Goal: Task Accomplishment & Management: Manage account settings

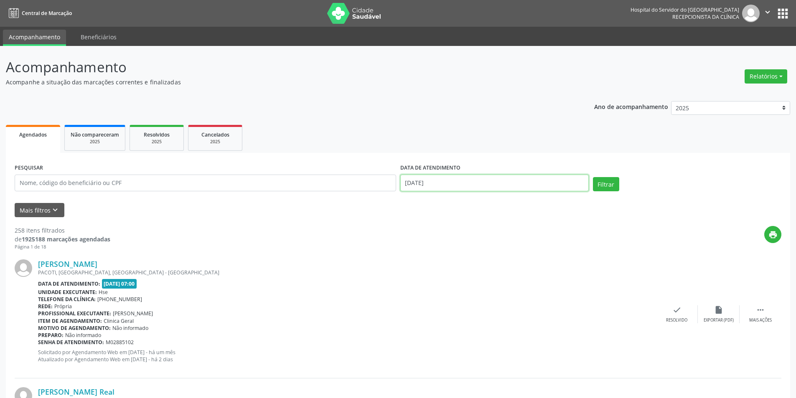
click at [432, 185] on input "19/09/2025" at bounding box center [494, 183] width 188 height 17
click at [430, 274] on span "22" at bounding box center [428, 277] width 16 height 16
type input "[DATE]"
click at [430, 274] on span "22" at bounding box center [428, 277] width 16 height 16
click at [606, 183] on button "Filtrar" at bounding box center [606, 184] width 26 height 14
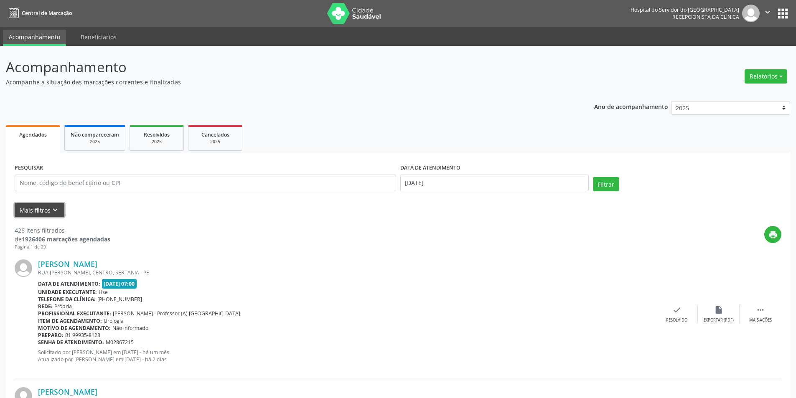
click at [41, 210] on button "Mais filtros keyboard_arrow_down" at bounding box center [40, 210] width 50 height 15
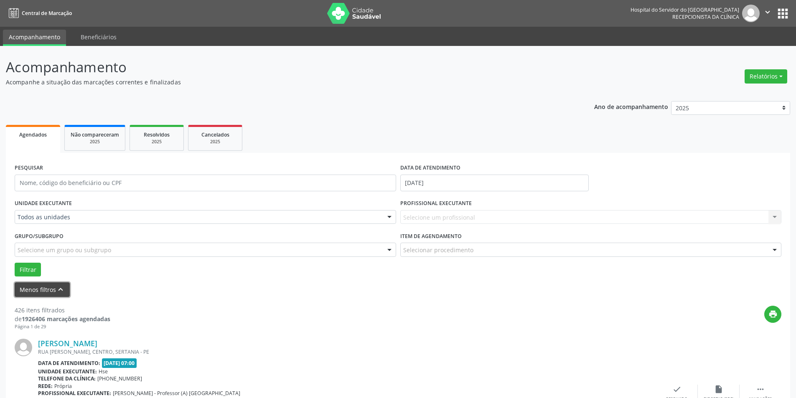
click at [49, 287] on button "Menos filtros keyboard_arrow_up" at bounding box center [42, 290] width 55 height 15
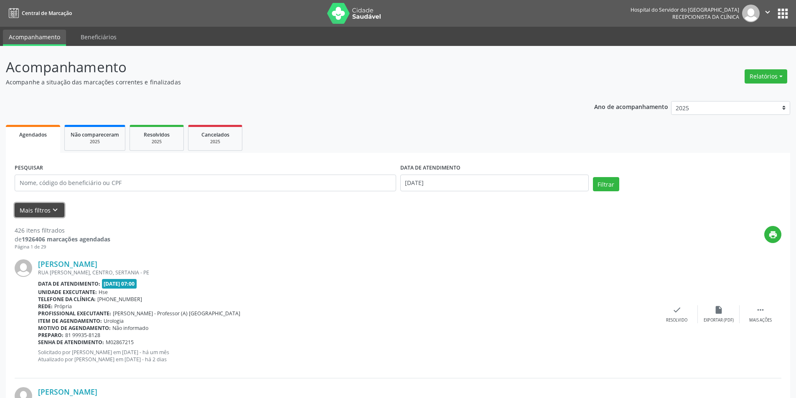
click at [53, 207] on icon "keyboard_arrow_down" at bounding box center [55, 210] width 9 height 9
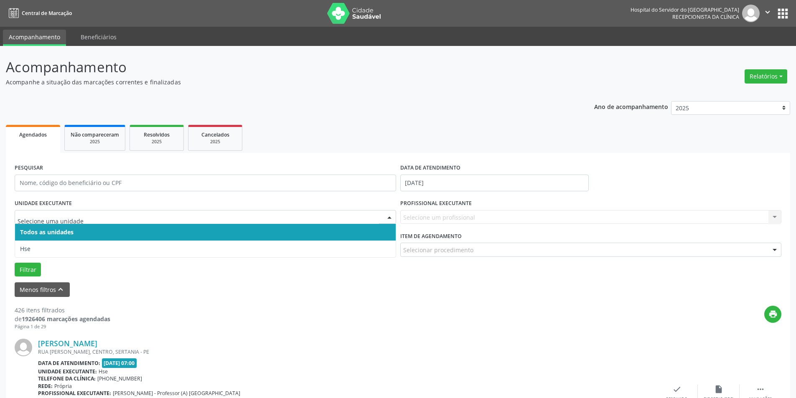
click at [388, 218] on div at bounding box center [389, 218] width 13 height 14
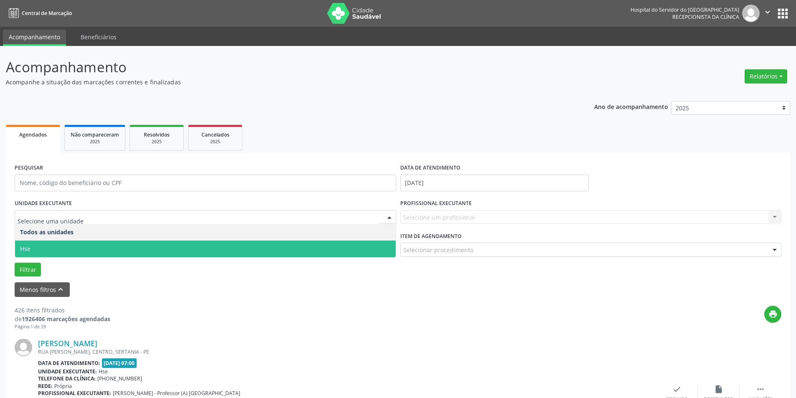
click at [374, 245] on span "Hse" at bounding box center [205, 249] width 381 height 17
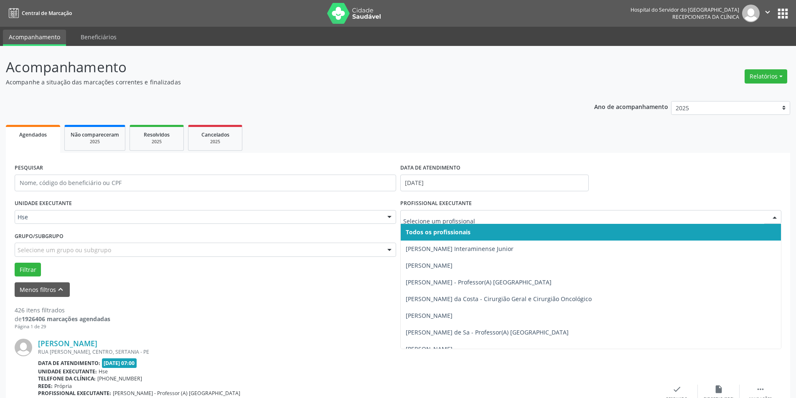
click at [777, 215] on div at bounding box center [775, 218] width 13 height 14
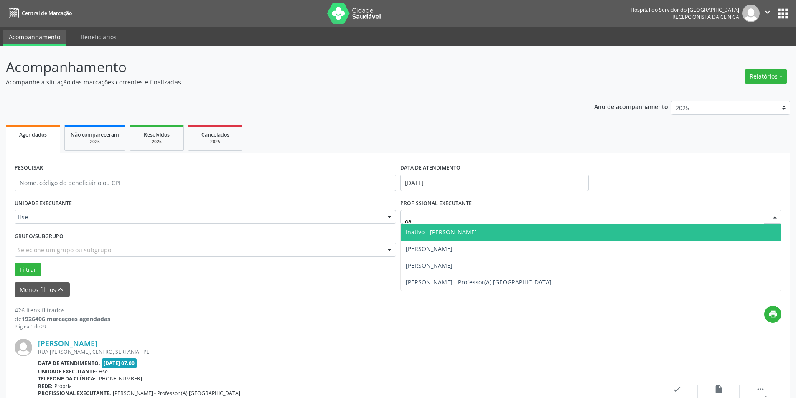
type input "[PERSON_NAME]"
click at [453, 230] on span "[PERSON_NAME]" at bounding box center [429, 232] width 47 height 8
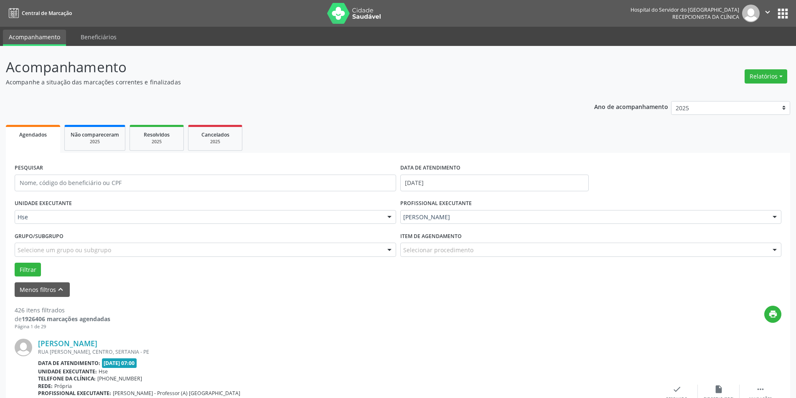
click at [776, 251] on div at bounding box center [775, 250] width 13 height 14
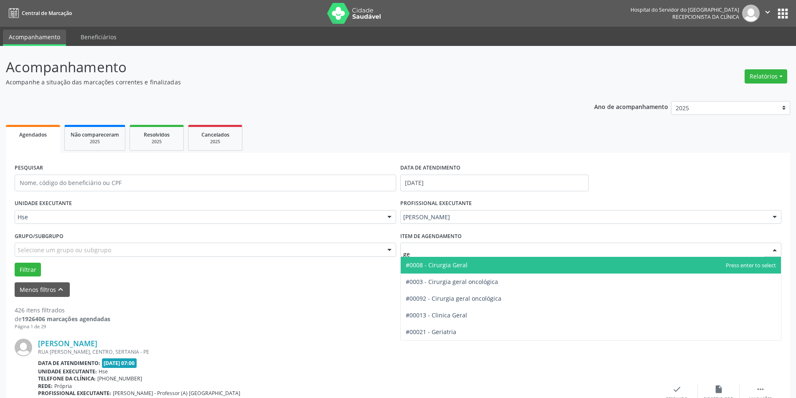
type input "ger"
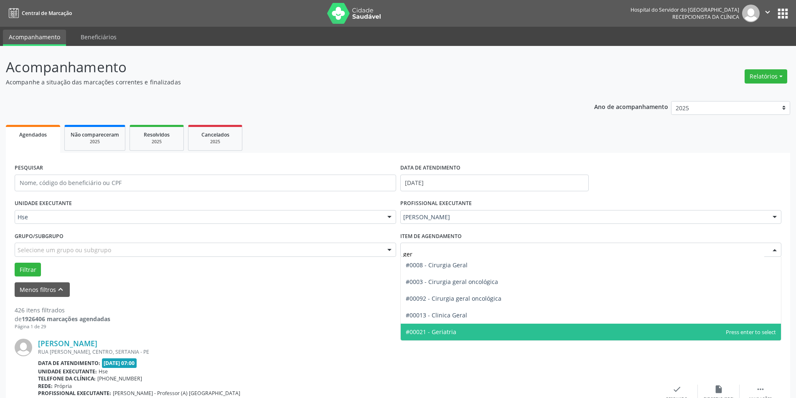
click at [469, 328] on span "#00021 - Geriatria" at bounding box center [591, 332] width 381 height 17
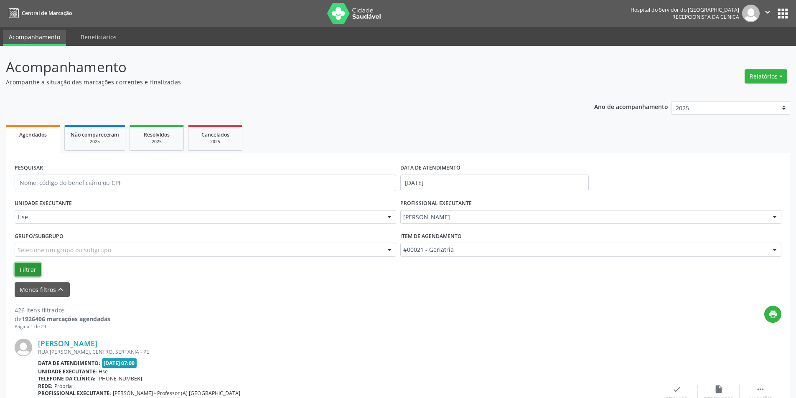
click at [25, 270] on button "Filtrar" at bounding box center [28, 270] width 26 height 14
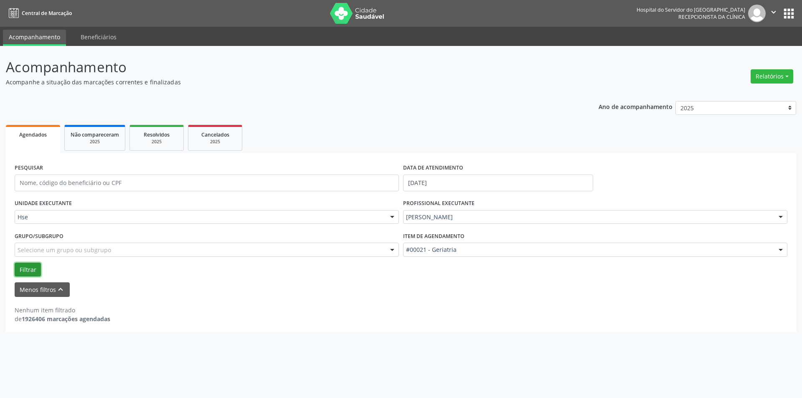
click at [24, 265] on button "Filtrar" at bounding box center [28, 270] width 26 height 14
click at [450, 177] on input "[DATE]" at bounding box center [498, 183] width 190 height 17
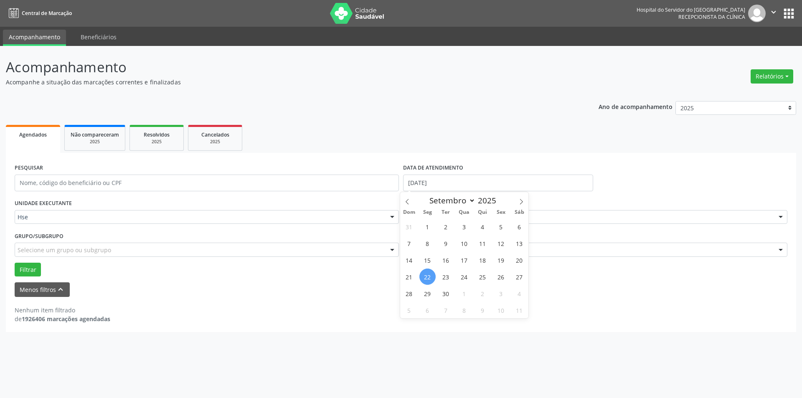
click at [425, 274] on span "22" at bounding box center [428, 277] width 16 height 16
type input "[DATE]"
click at [425, 274] on span "22" at bounding box center [428, 277] width 16 height 16
click at [394, 216] on div at bounding box center [392, 218] width 13 height 14
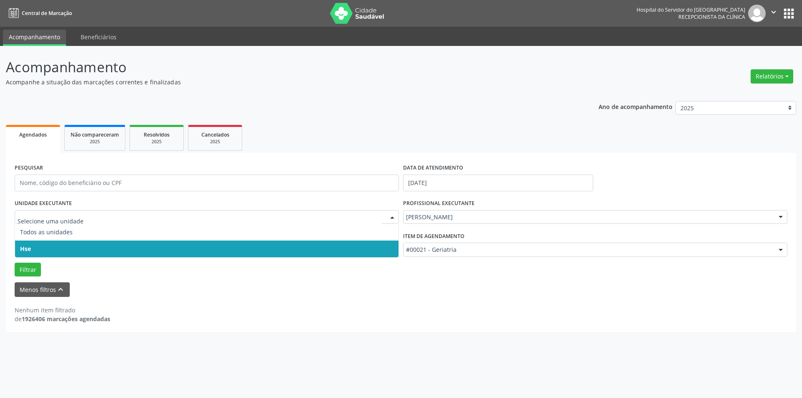
click at [368, 243] on span "Hse" at bounding box center [207, 249] width 384 height 17
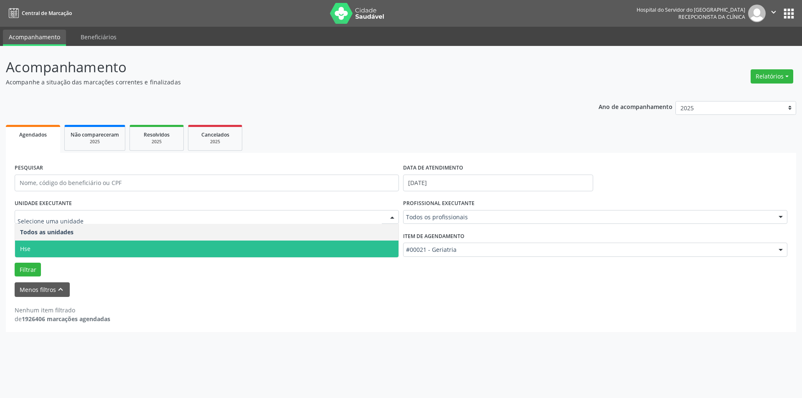
click at [393, 215] on div at bounding box center [392, 218] width 13 height 14
click at [382, 250] on span "Hse" at bounding box center [207, 249] width 384 height 17
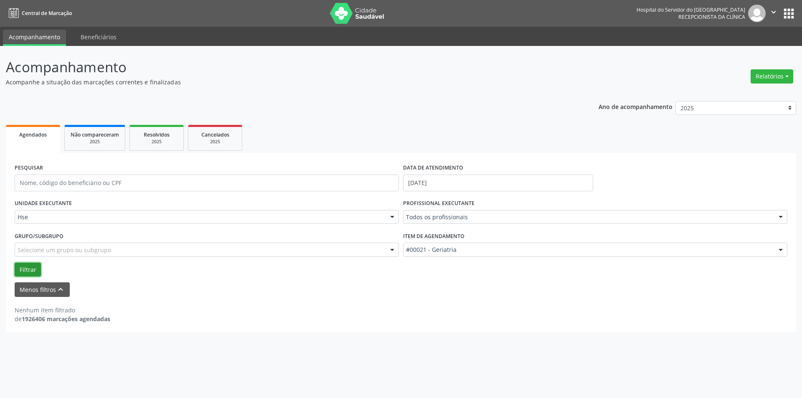
click at [31, 265] on button "Filtrar" at bounding box center [28, 270] width 26 height 14
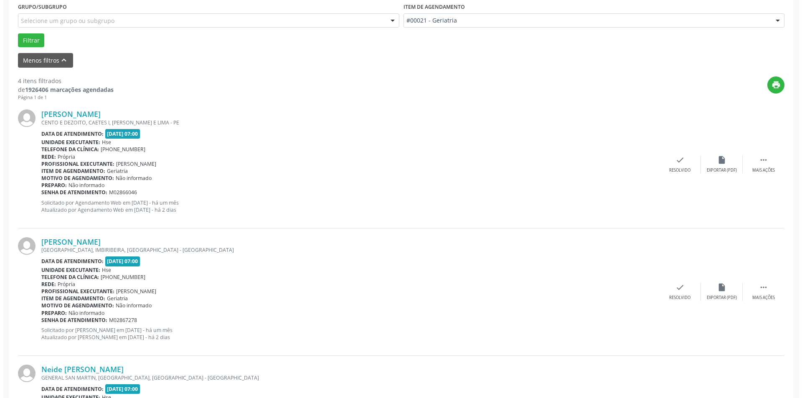
scroll to position [233, 0]
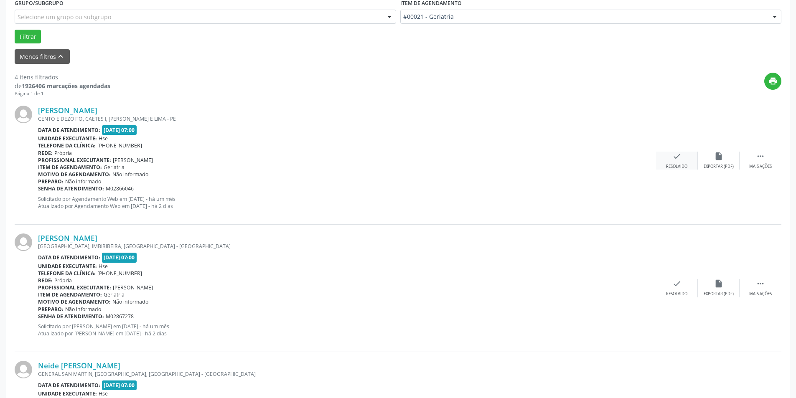
click at [677, 169] on div "Resolvido" at bounding box center [676, 167] width 21 height 6
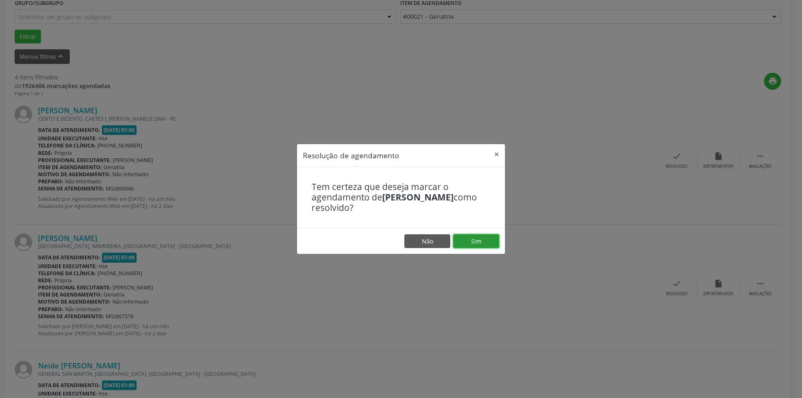
click at [472, 240] on button "Sim" at bounding box center [476, 241] width 46 height 14
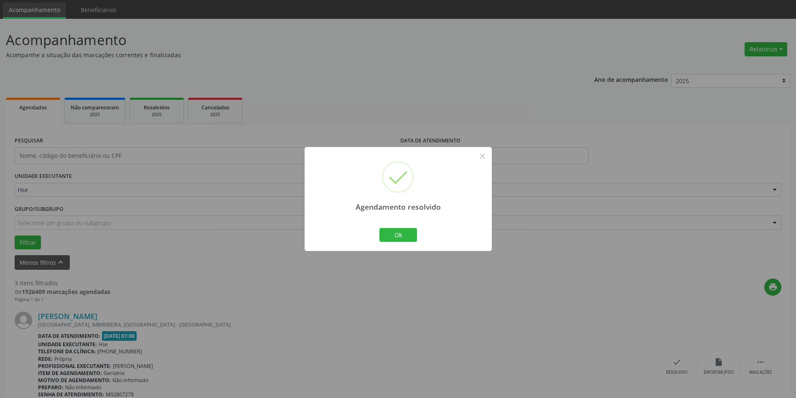
scroll to position [42, 0]
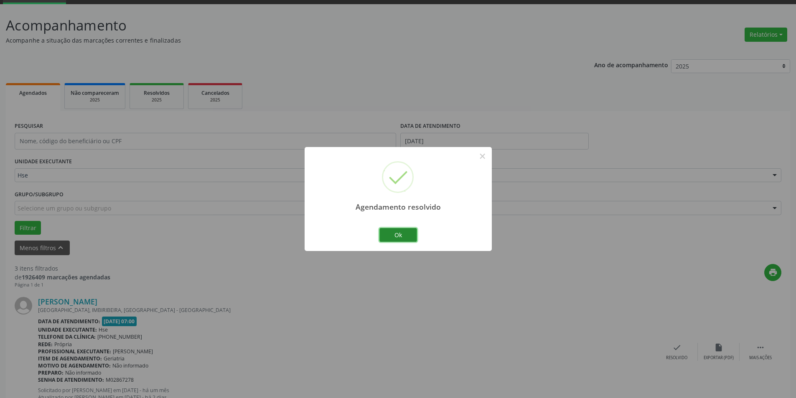
click at [407, 234] on button "Ok" at bounding box center [398, 235] width 38 height 14
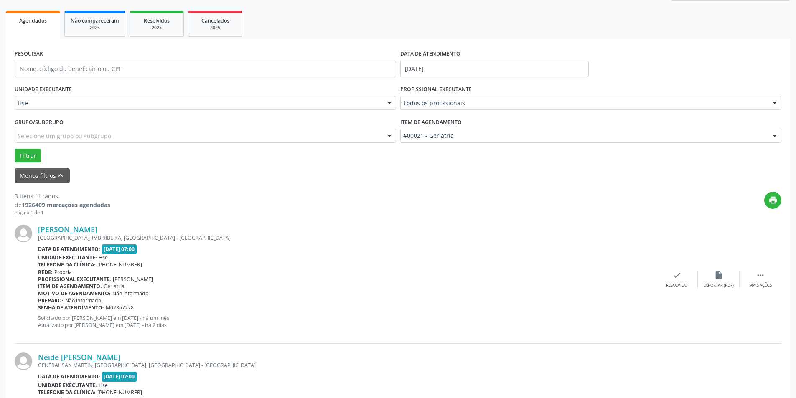
scroll to position [125, 0]
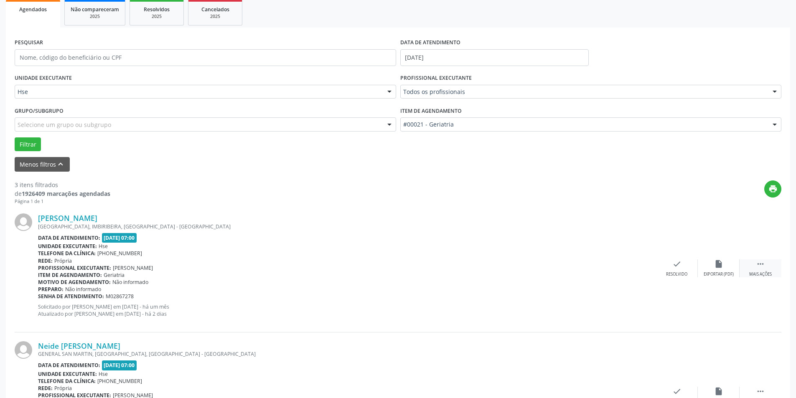
click at [757, 272] on div "Mais ações" at bounding box center [760, 275] width 23 height 6
click at [717, 266] on icon "alarm_off" at bounding box center [718, 264] width 9 height 9
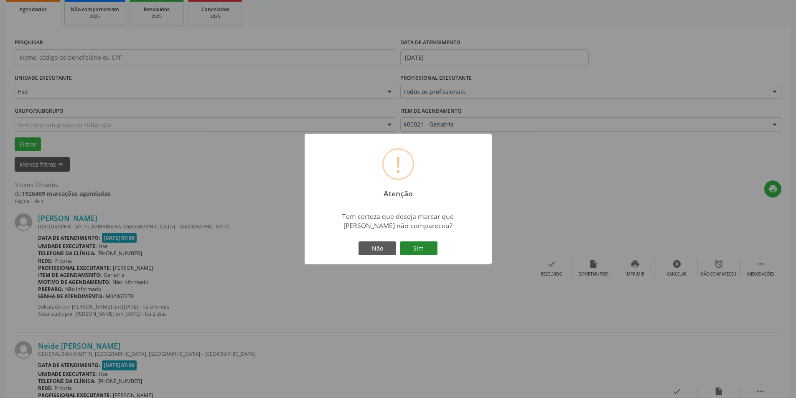
click at [418, 246] on button "Sim" at bounding box center [419, 249] width 38 height 14
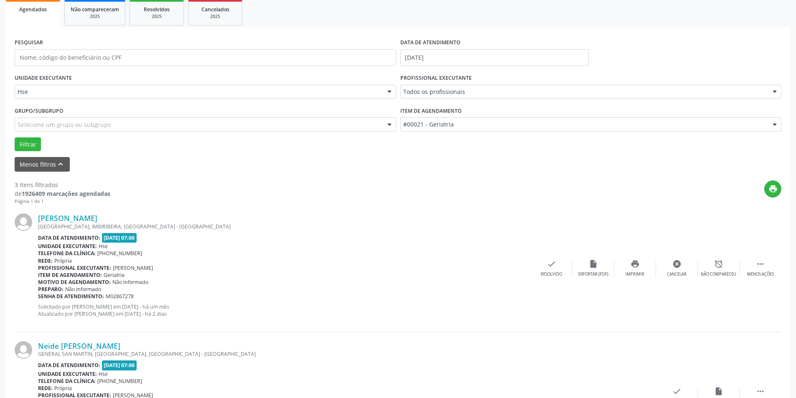
scroll to position [0, 0]
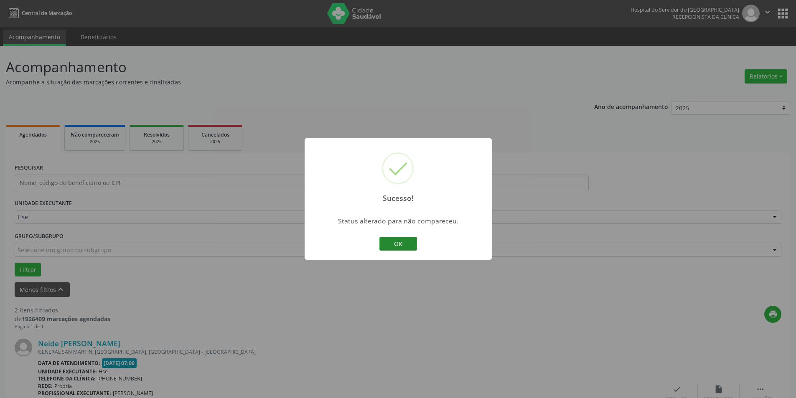
click at [403, 242] on button "OK" at bounding box center [398, 244] width 38 height 14
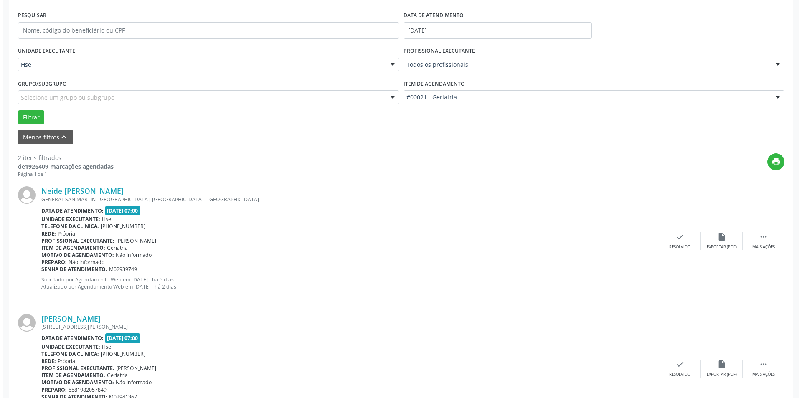
scroll to position [167, 0]
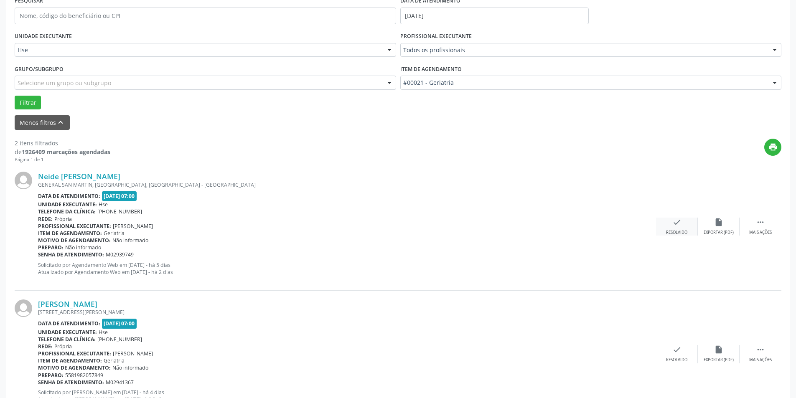
click at [673, 230] on div "Resolvido" at bounding box center [676, 233] width 21 height 6
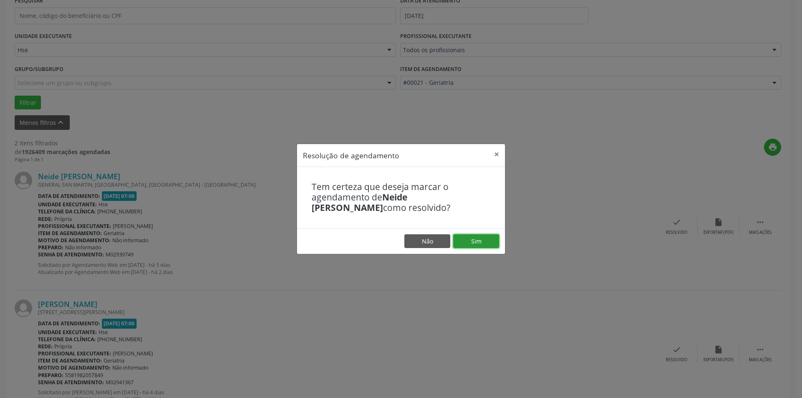
click at [484, 244] on button "Sim" at bounding box center [476, 241] width 46 height 14
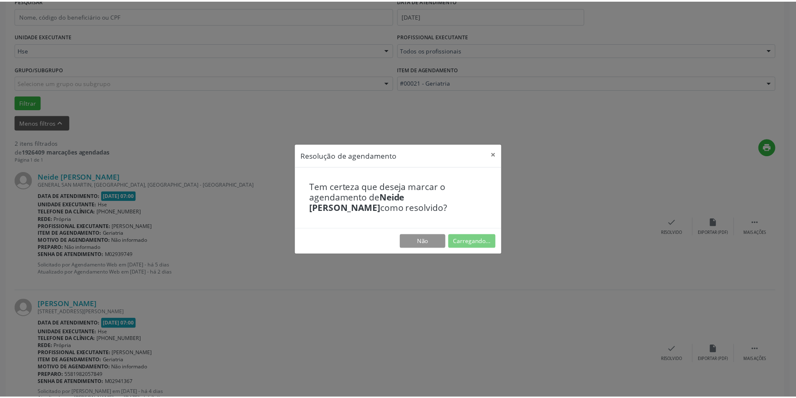
scroll to position [0, 0]
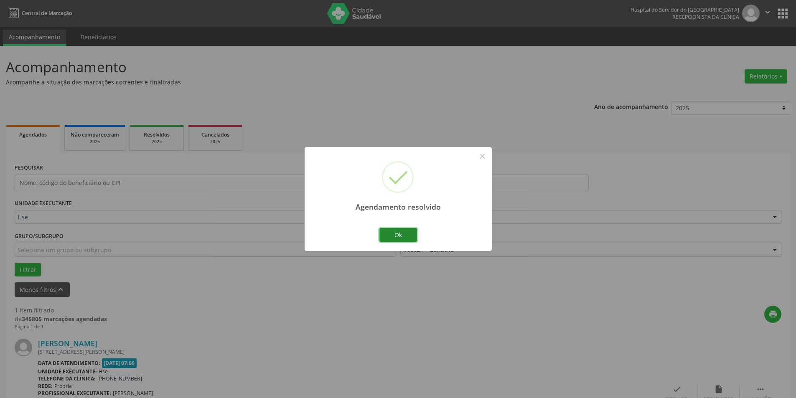
click at [395, 234] on button "Ok" at bounding box center [398, 235] width 38 height 14
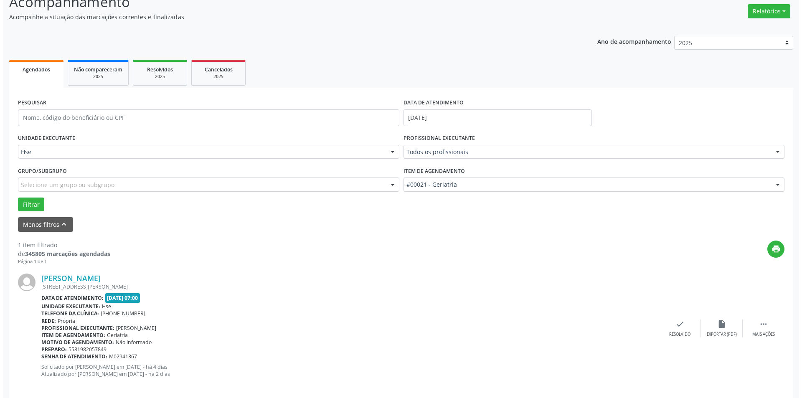
scroll to position [74, 0]
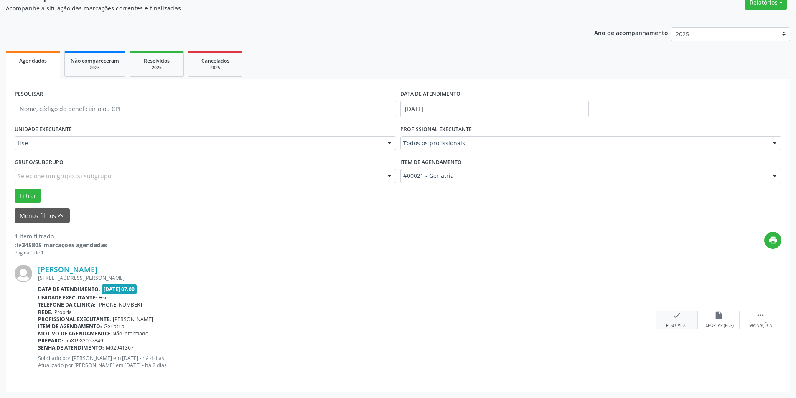
click at [674, 320] on icon "check" at bounding box center [676, 315] width 9 height 9
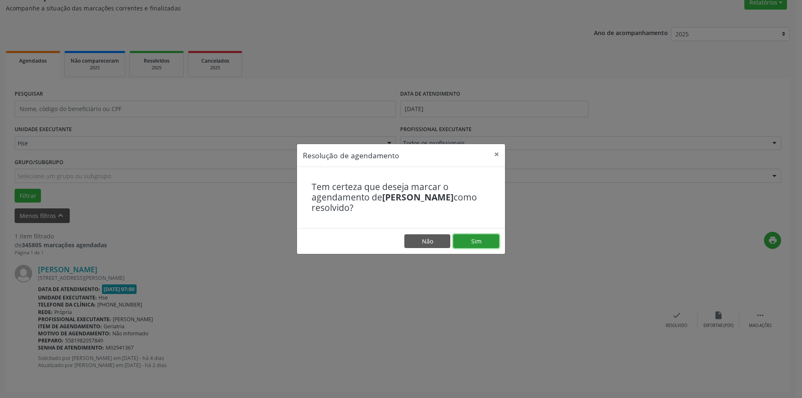
click at [481, 237] on button "Sim" at bounding box center [476, 241] width 46 height 14
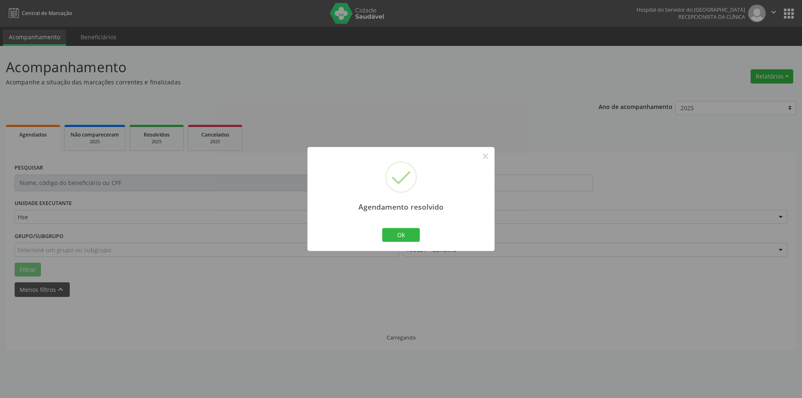
scroll to position [0, 0]
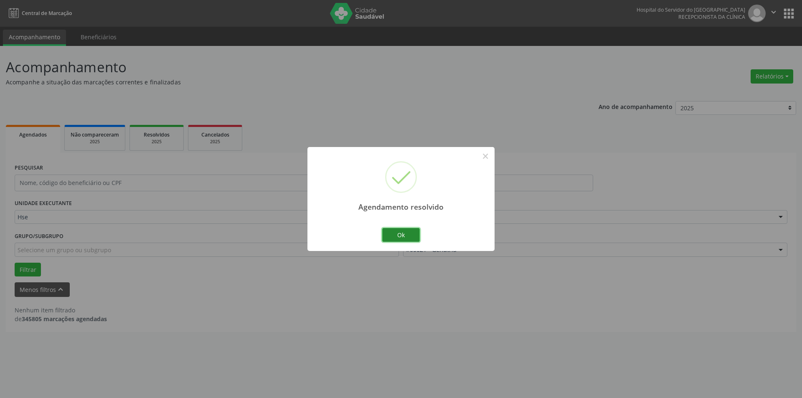
click at [397, 232] on button "Ok" at bounding box center [401, 235] width 38 height 14
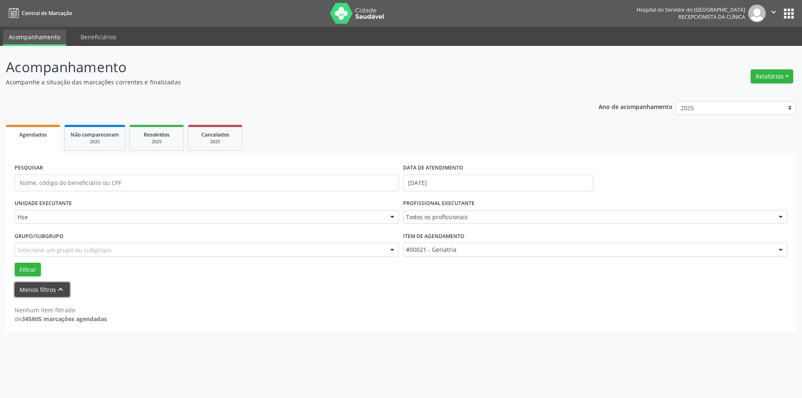
click at [33, 290] on button "Menos filtros keyboard_arrow_up" at bounding box center [42, 290] width 55 height 15
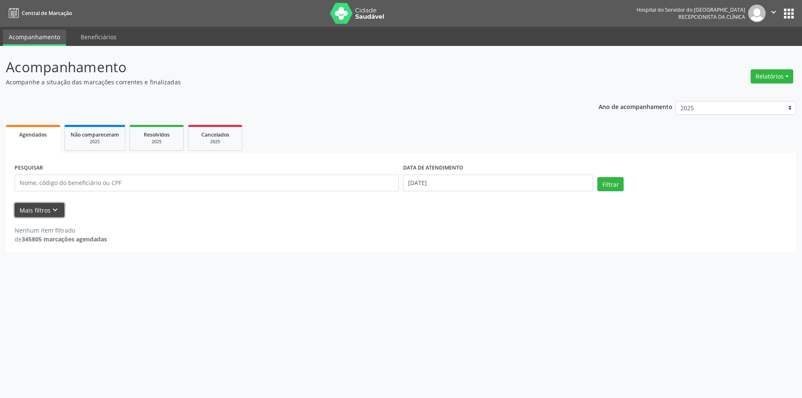
click at [52, 209] on icon "keyboard_arrow_down" at bounding box center [55, 210] width 9 height 9
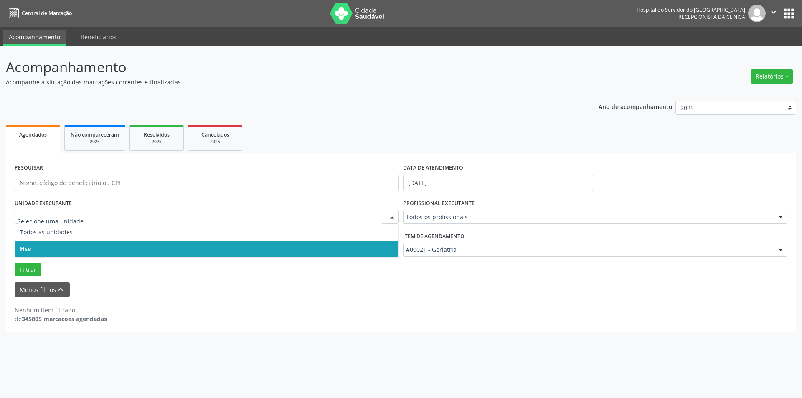
click at [392, 216] on div at bounding box center [392, 218] width 13 height 14
click at [364, 245] on span "Hse" at bounding box center [207, 249] width 384 height 17
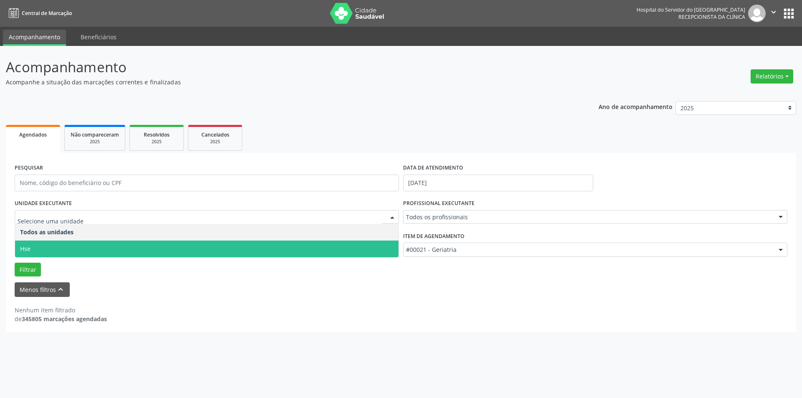
click at [391, 216] on div at bounding box center [392, 218] width 13 height 14
click at [376, 243] on span "Hse" at bounding box center [207, 249] width 384 height 17
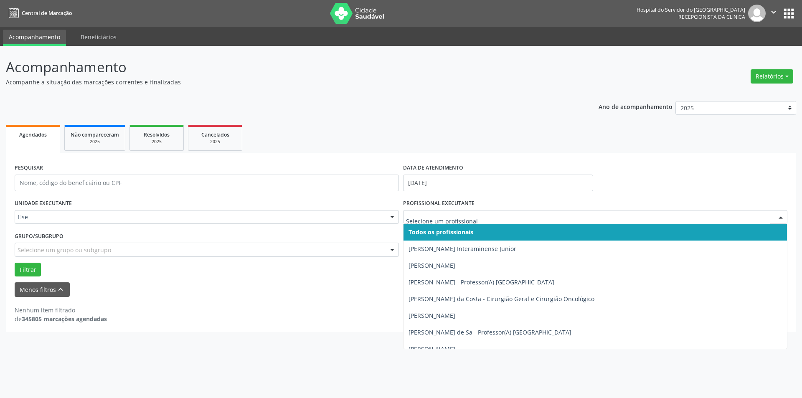
click at [781, 218] on div at bounding box center [781, 218] width 13 height 14
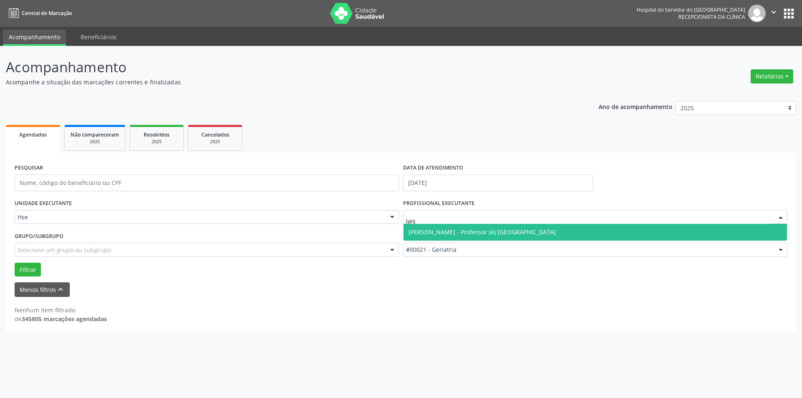
type input "lai"
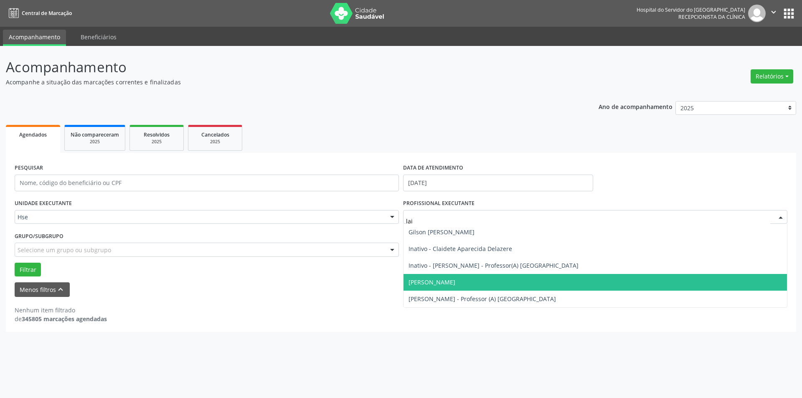
click at [728, 287] on span "[PERSON_NAME]" at bounding box center [596, 282] width 384 height 17
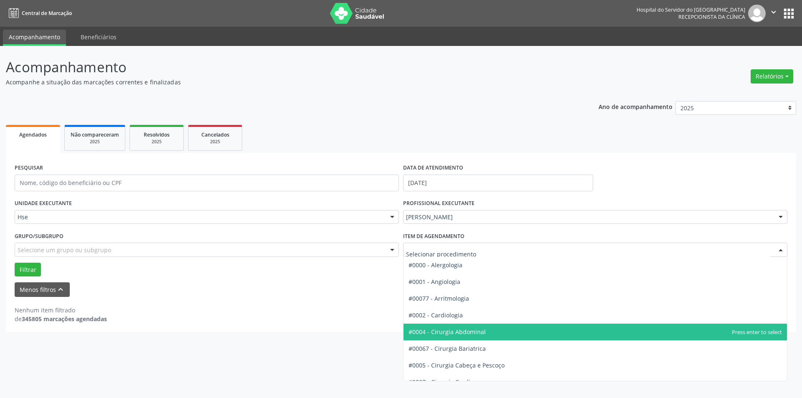
click at [780, 252] on div at bounding box center [781, 250] width 13 height 14
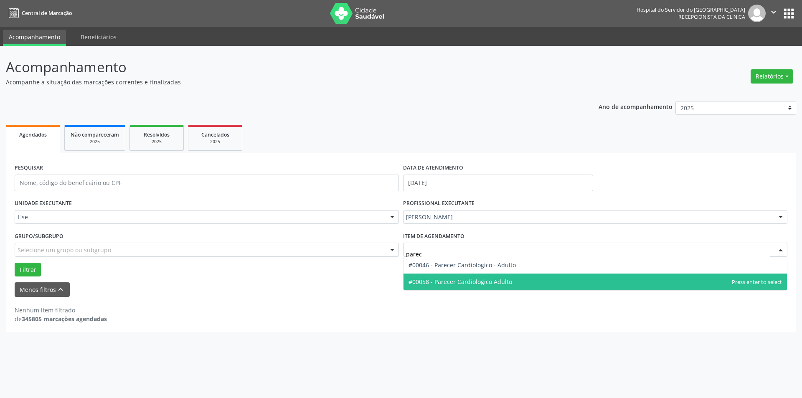
type input "parece"
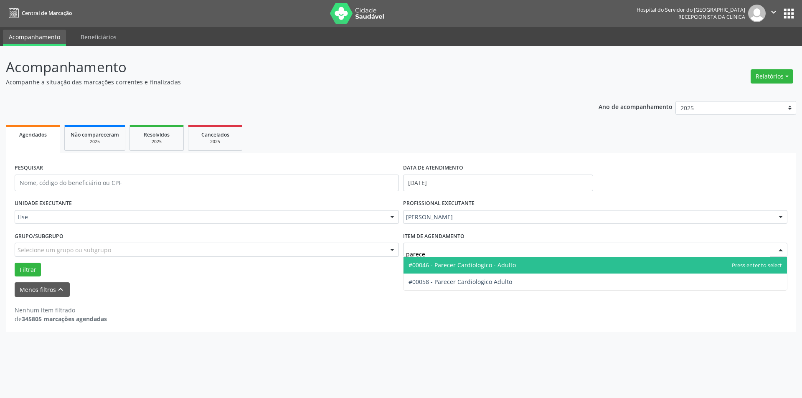
click at [525, 264] on span "#00046 - Parecer Cardiologico - Adulto" at bounding box center [596, 265] width 384 height 17
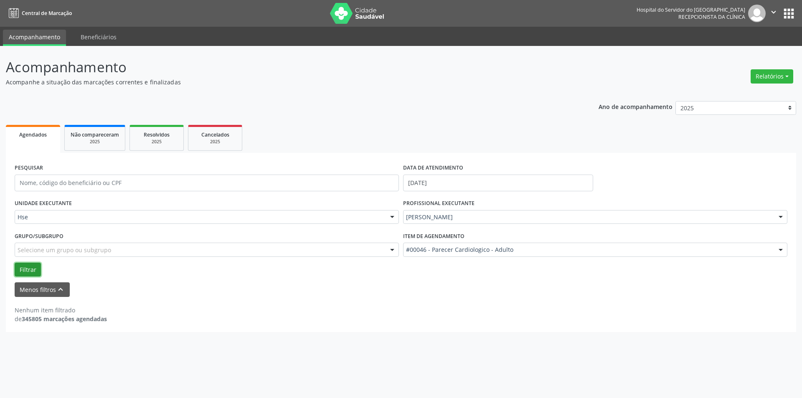
click at [34, 267] on button "Filtrar" at bounding box center [28, 270] width 26 height 14
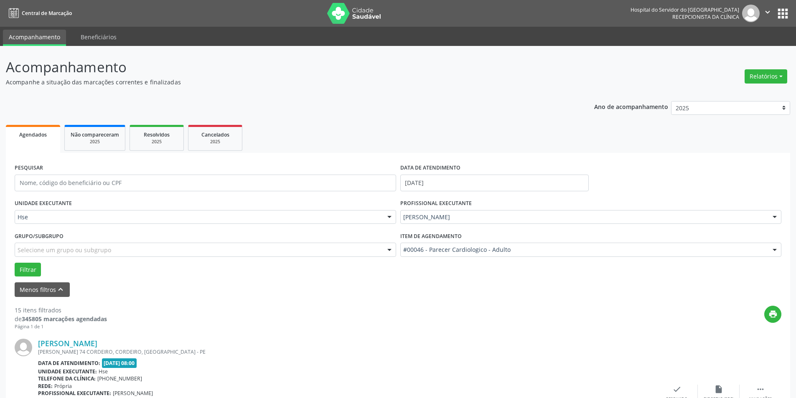
click at [57, 282] on form "PESQUISAR DATA DE ATENDIMENTO [DATE] UNIDADE EXECUTANTE Hse Todos as unidades H…" at bounding box center [398, 229] width 767 height 135
click at [58, 288] on icon "keyboard_arrow_up" at bounding box center [60, 289] width 9 height 9
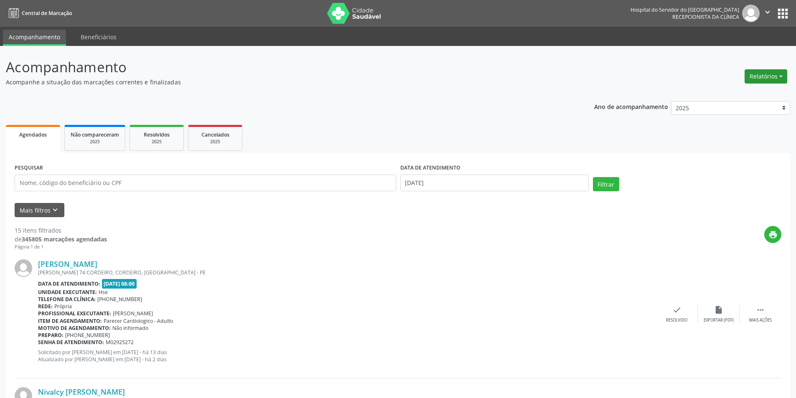
drag, startPoint x: 754, startPoint y: 85, endPoint x: 760, endPoint y: 77, distance: 9.3
click at [755, 84] on div "Relatórios Agendamentos Procedimentos realizados" at bounding box center [766, 76] width 48 height 20
click at [760, 77] on button "Relatórios" at bounding box center [766, 76] width 43 height 14
click at [745, 97] on link "Agendamentos" at bounding box center [743, 95] width 90 height 12
select select "8"
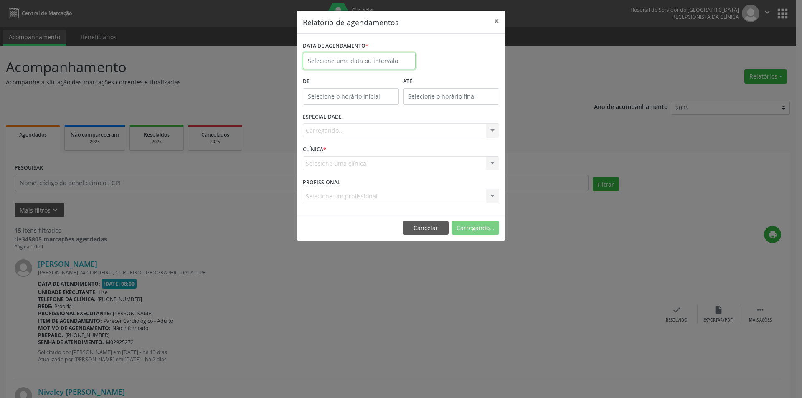
click at [382, 66] on input "text" at bounding box center [359, 61] width 113 height 17
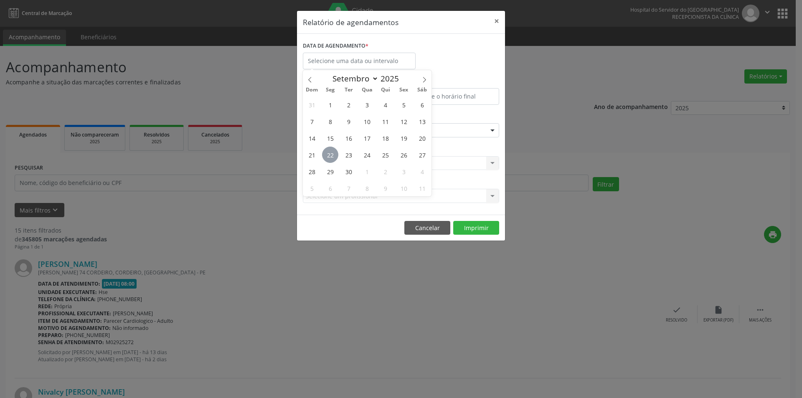
click at [334, 155] on span "22" at bounding box center [330, 155] width 16 height 16
type input "[DATE]"
click at [334, 155] on span "22" at bounding box center [330, 155] width 16 height 16
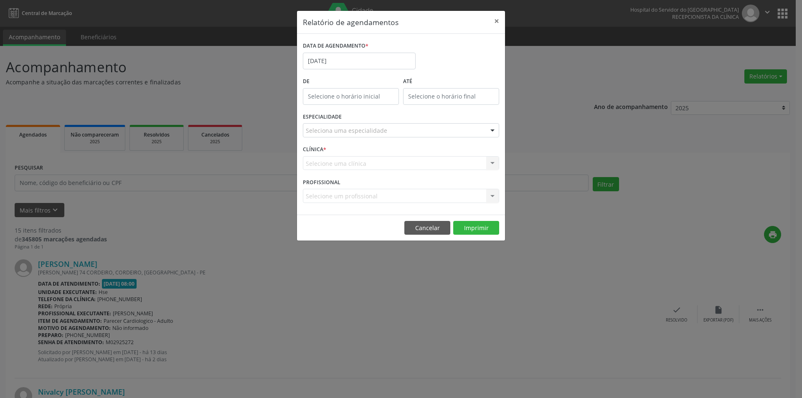
click at [407, 131] on div "Seleciona uma especialidade" at bounding box center [401, 130] width 196 height 14
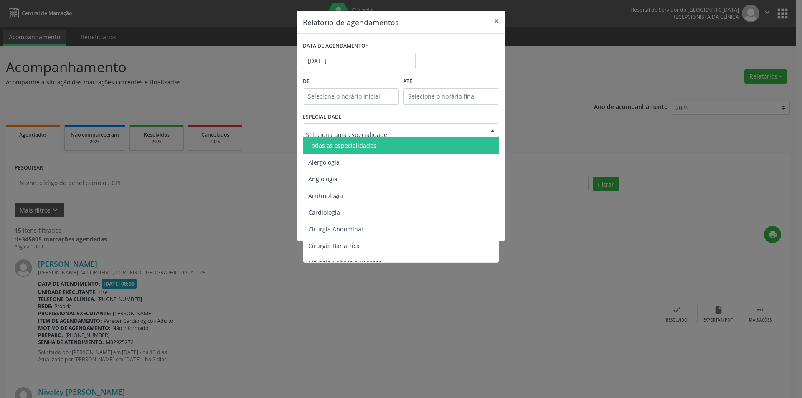
click at [397, 144] on span "Todas as especialidades" at bounding box center [401, 145] width 197 height 17
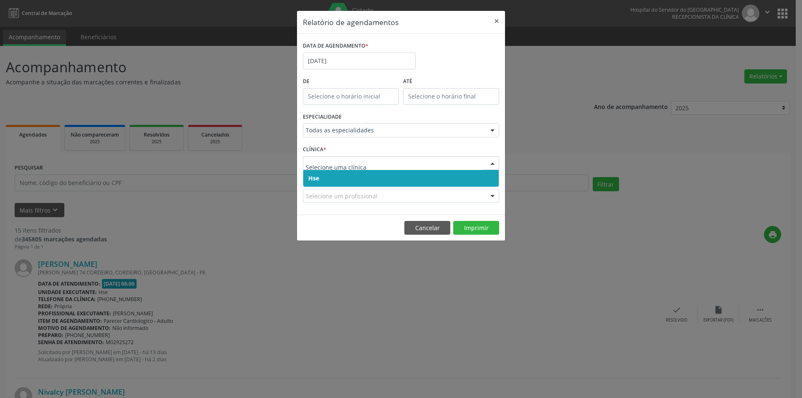
click at [346, 178] on span "Hse" at bounding box center [401, 178] width 196 height 17
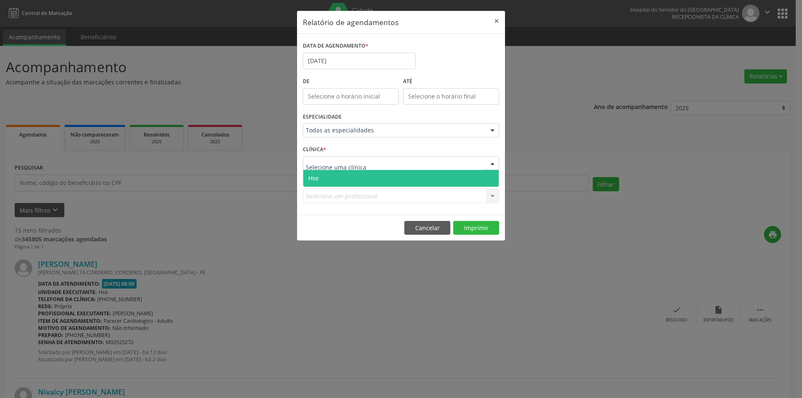
click at [348, 176] on span "Hse" at bounding box center [401, 178] width 196 height 17
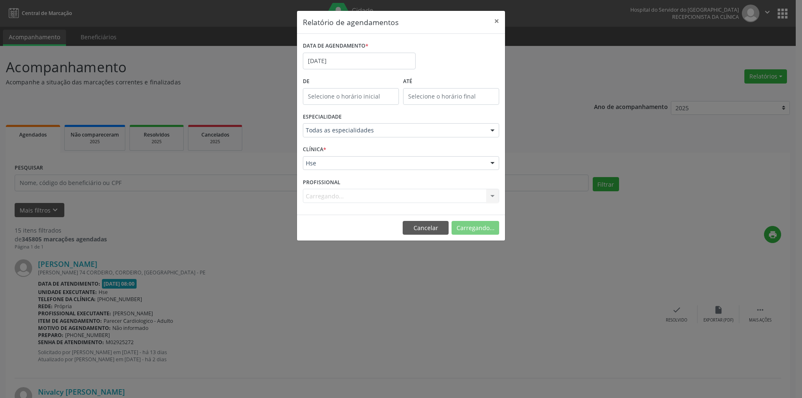
click at [366, 197] on div "Carregando... Nenhum resultado encontrado para: " " Não há nenhuma opção para s…" at bounding box center [401, 196] width 196 height 14
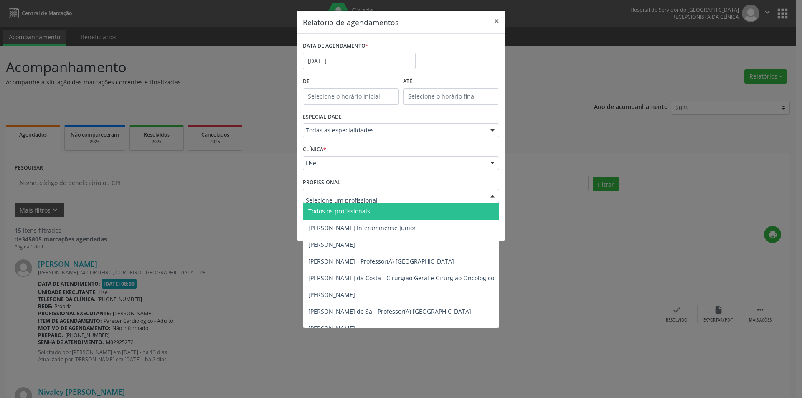
click at [401, 193] on div at bounding box center [401, 196] width 196 height 14
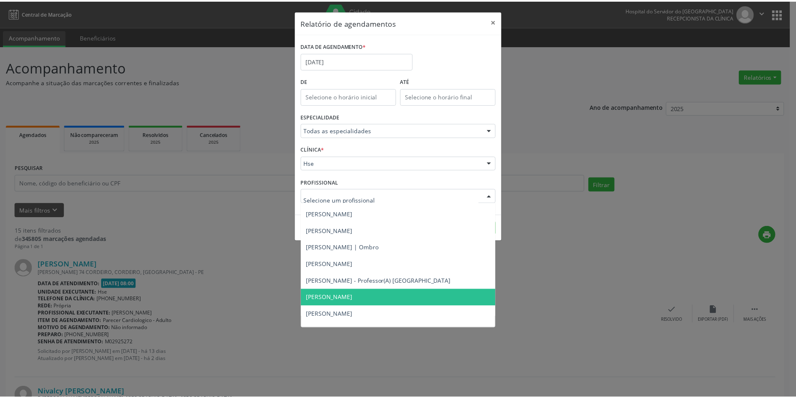
scroll to position [836, 0]
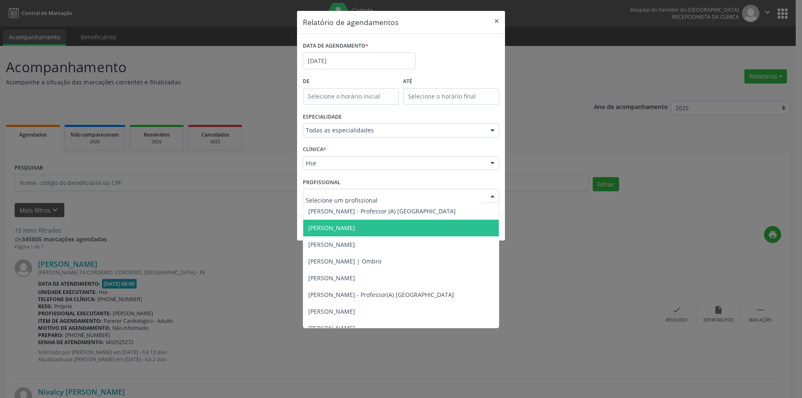
click at [667, 250] on div "Relatório de agendamentos × DATA DE AGENDAMENTO * [DATE] De ATÉ ESPECIALIDADE T…" at bounding box center [401, 199] width 802 height 398
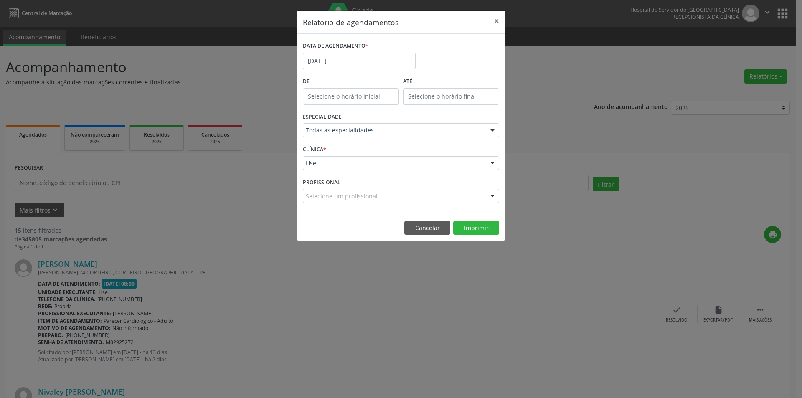
click at [613, 267] on div "Relatório de agendamentos × DATA DE AGENDAMENTO * [DATE] De ATÉ ESPECIALIDADE T…" at bounding box center [401, 199] width 802 height 398
click at [498, 21] on button "×" at bounding box center [497, 21] width 17 height 20
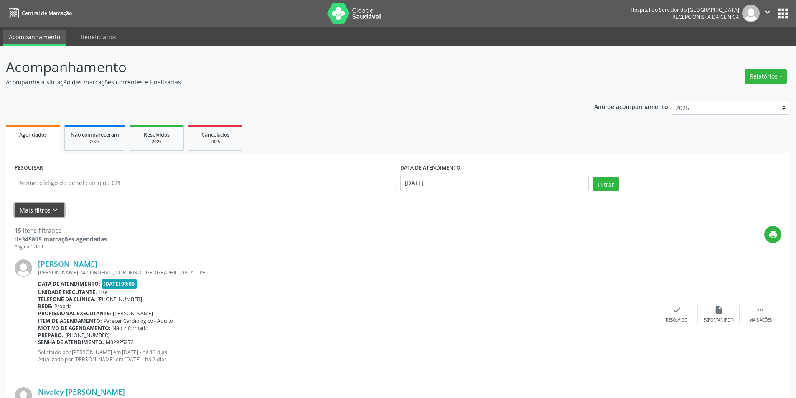
click at [53, 210] on icon "keyboard_arrow_down" at bounding box center [55, 210] width 9 height 9
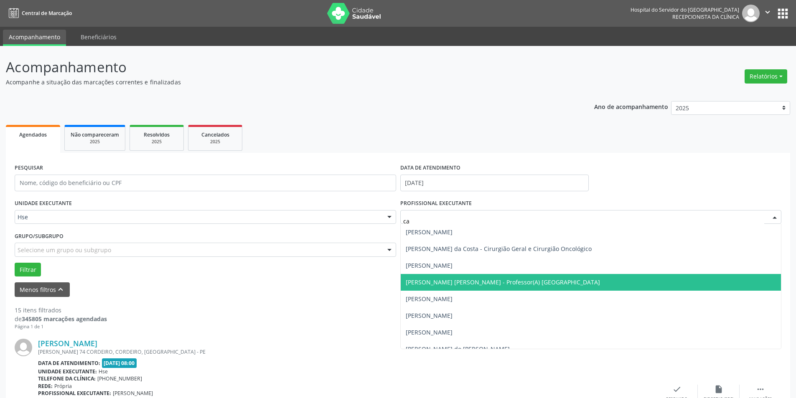
type input "car"
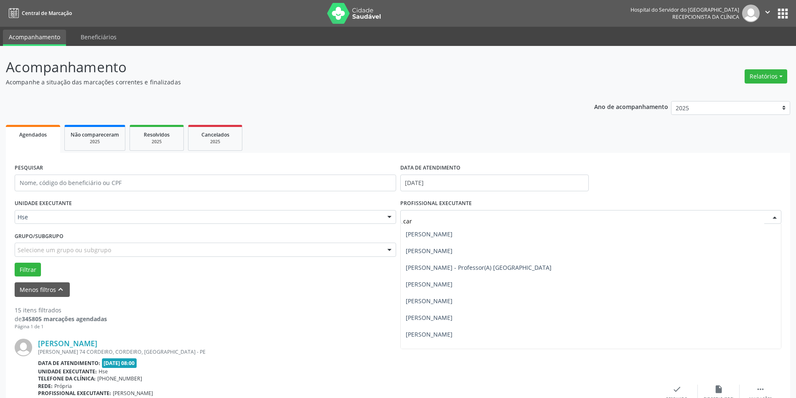
scroll to position [125, 0]
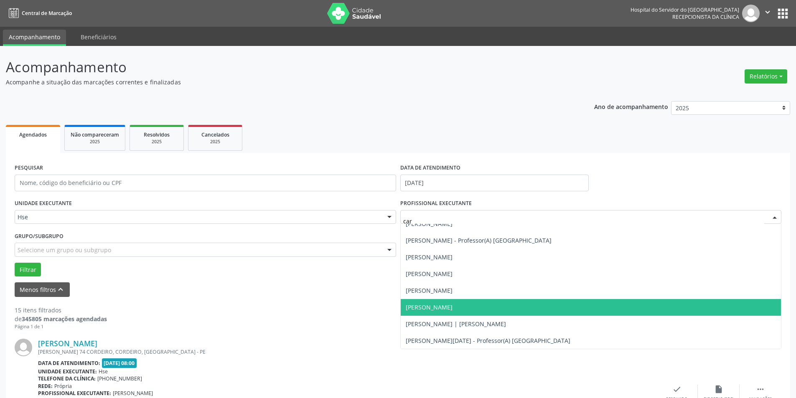
click at [608, 309] on span "[PERSON_NAME]" at bounding box center [591, 307] width 381 height 17
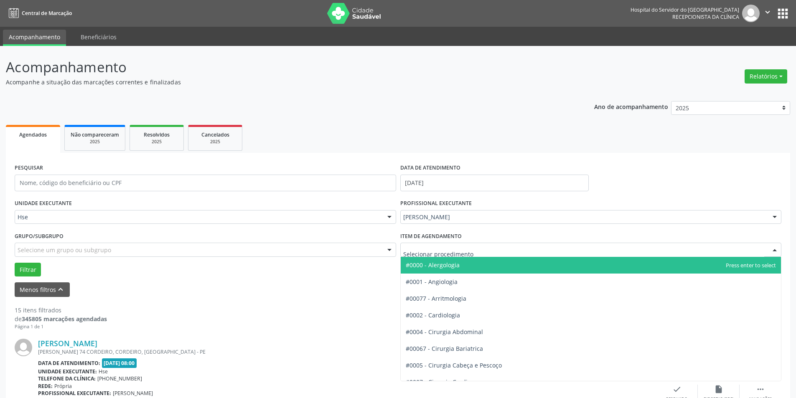
click at [774, 248] on div at bounding box center [775, 250] width 13 height 14
type input "or"
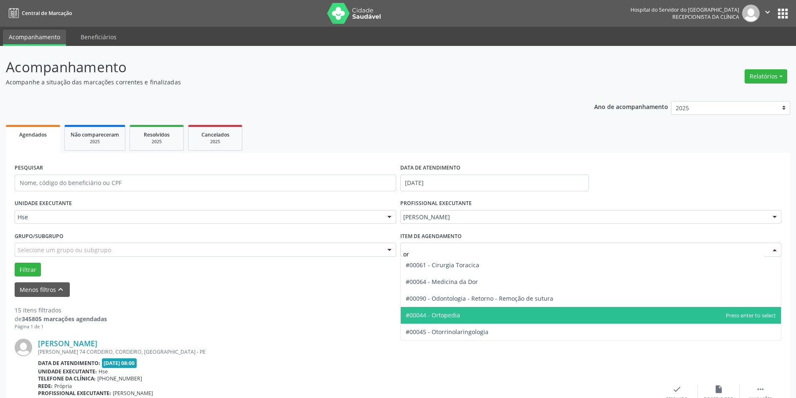
click at [766, 311] on span "#00044 - Ortopedia" at bounding box center [591, 315] width 381 height 17
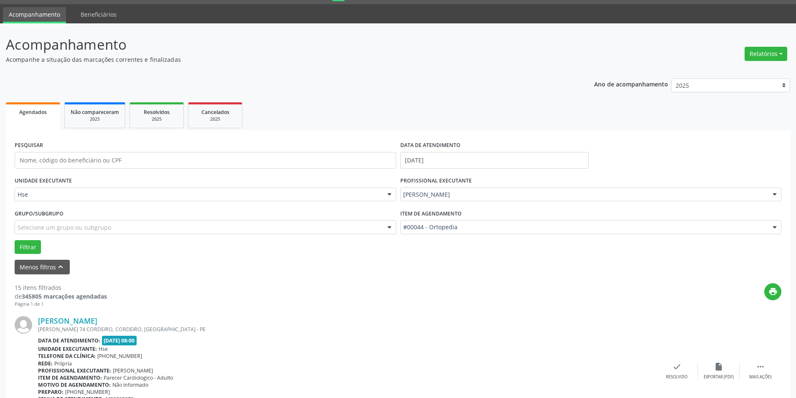
scroll to position [42, 0]
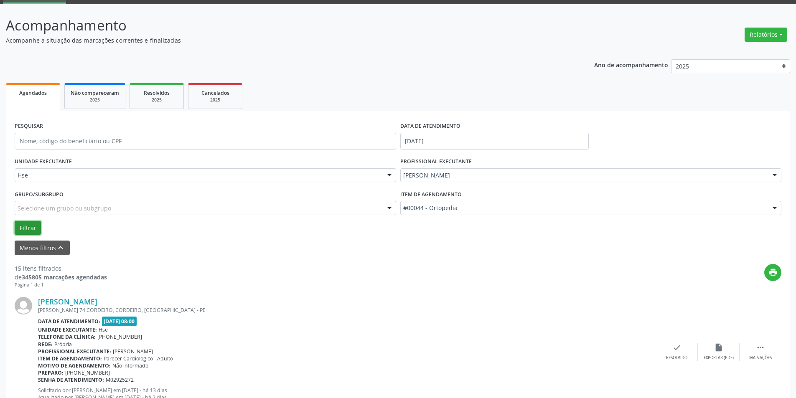
click at [31, 229] on button "Filtrar" at bounding box center [28, 228] width 26 height 14
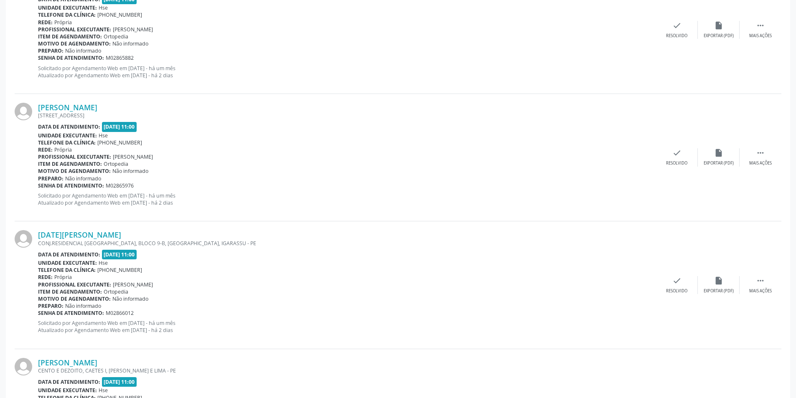
scroll to position [251, 0]
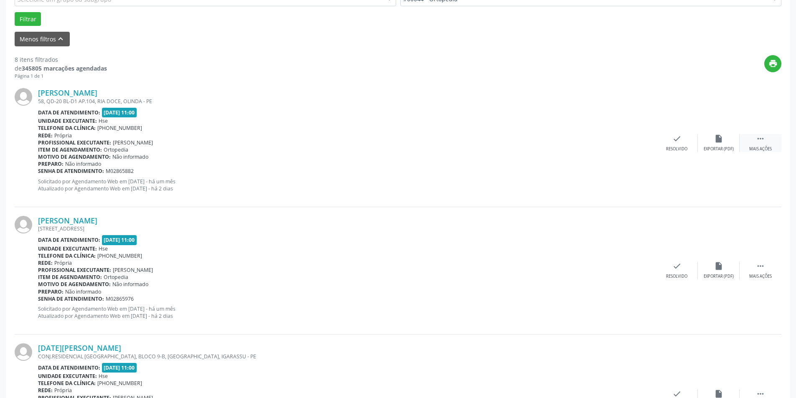
click at [761, 138] on icon "" at bounding box center [760, 138] width 9 height 9
click at [713, 140] on div "alarm_off Não compareceu" at bounding box center [719, 143] width 42 height 18
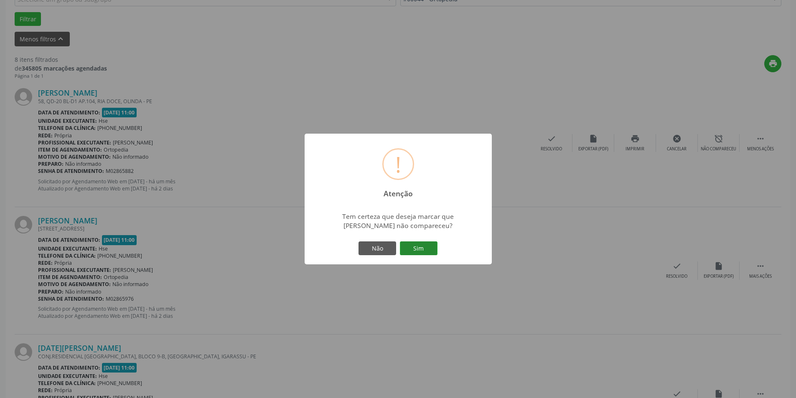
click at [426, 247] on button "Sim" at bounding box center [419, 249] width 38 height 14
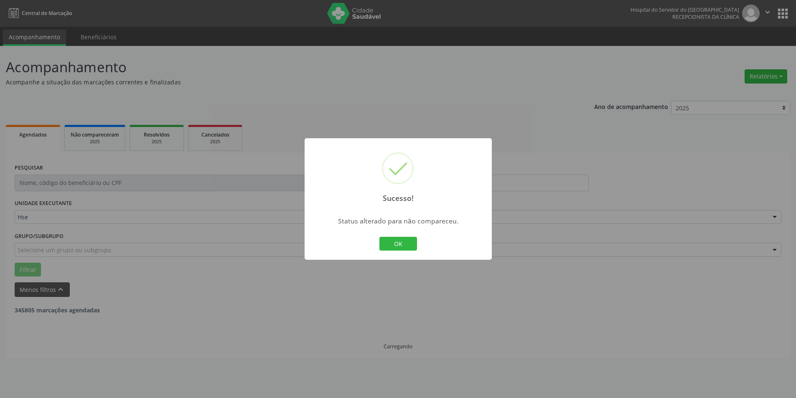
scroll to position [0, 0]
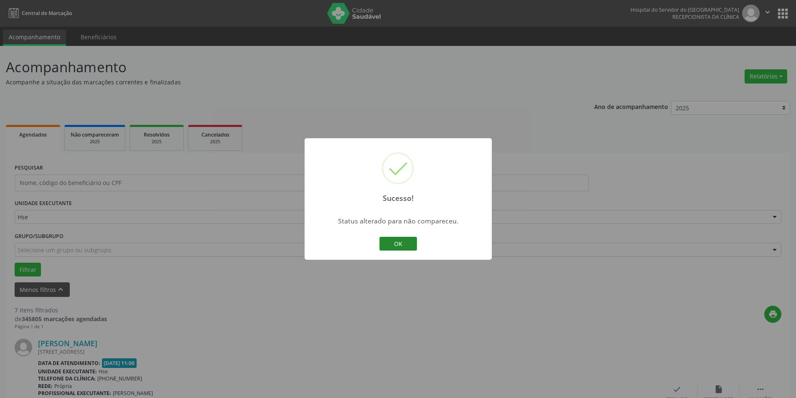
click at [412, 244] on button "OK" at bounding box center [398, 244] width 38 height 14
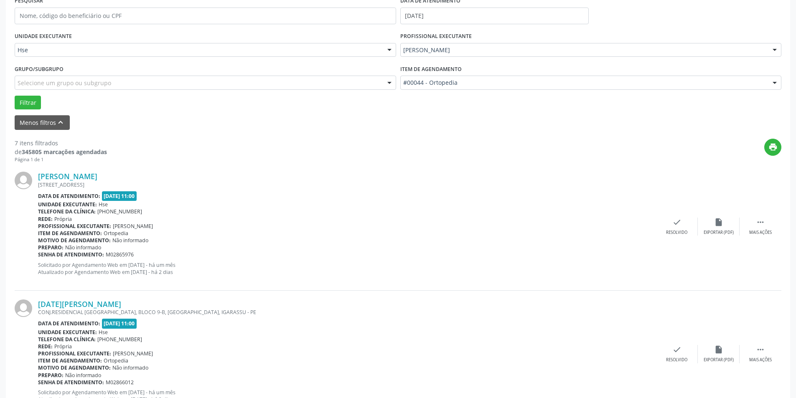
scroll to position [209, 0]
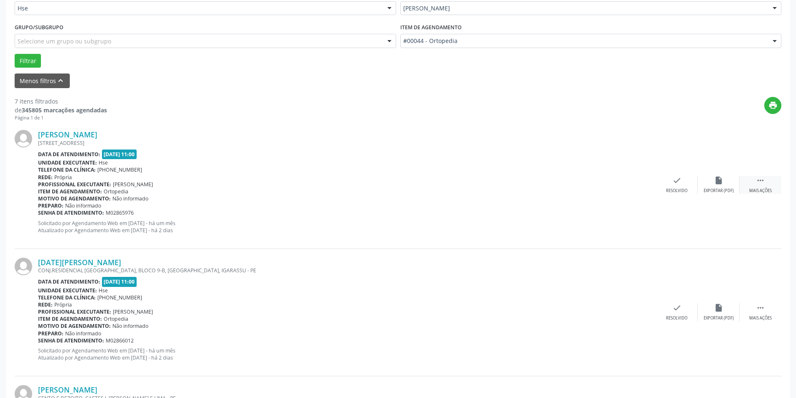
click at [761, 179] on icon "" at bounding box center [760, 180] width 9 height 9
click at [708, 185] on div "alarm_off Não compareceu" at bounding box center [719, 185] width 42 height 18
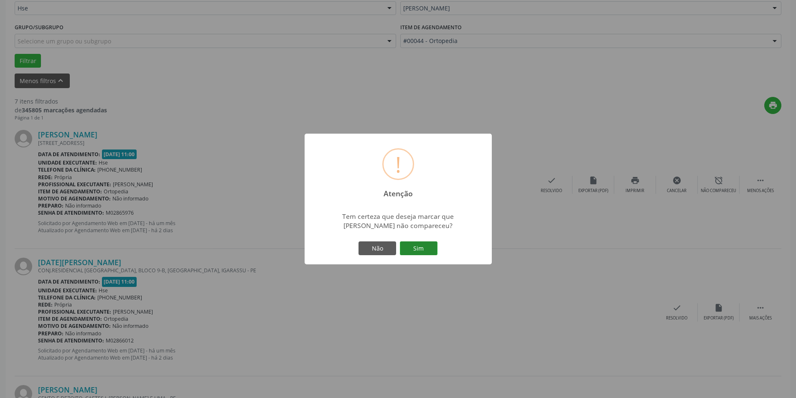
click at [418, 248] on button "Sim" at bounding box center [419, 249] width 38 height 14
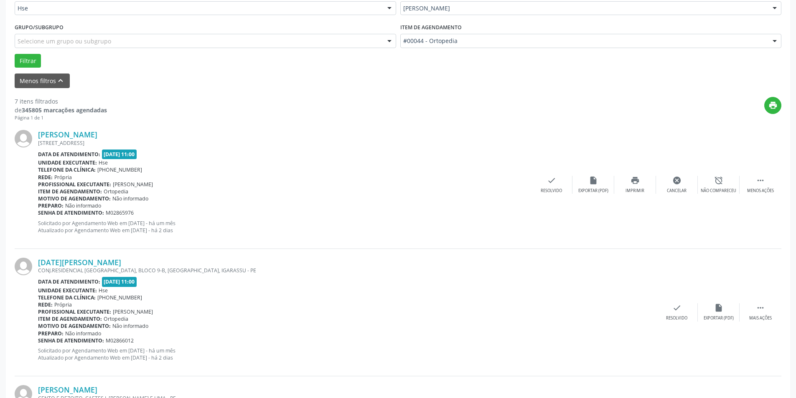
scroll to position [0, 0]
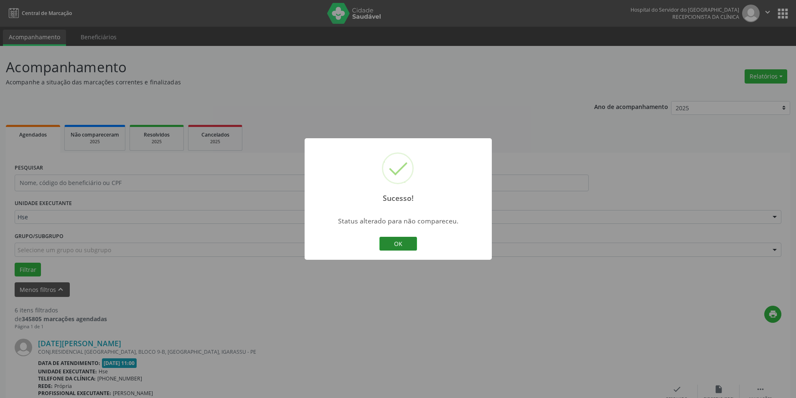
click at [410, 239] on button "OK" at bounding box center [398, 244] width 38 height 14
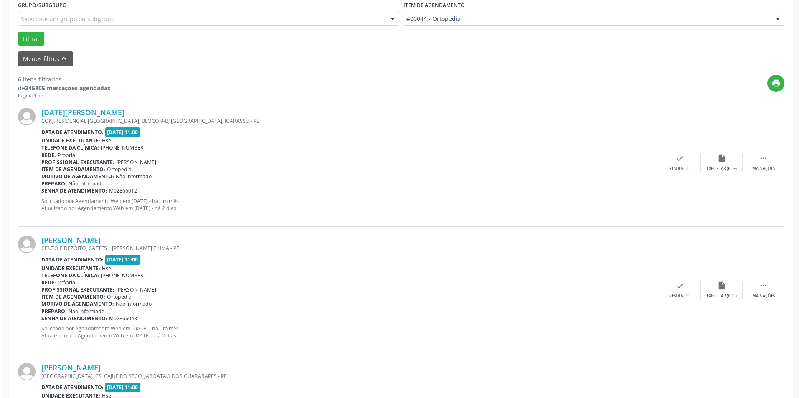
scroll to position [251, 0]
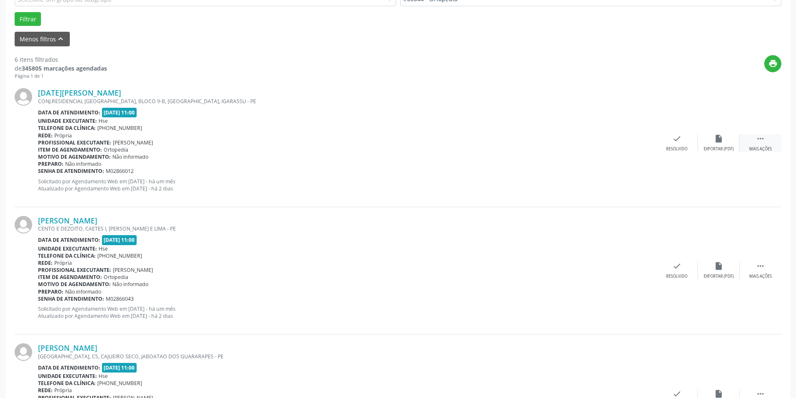
click at [751, 138] on div " Mais ações" at bounding box center [761, 143] width 42 height 18
click at [552, 140] on icon "check" at bounding box center [551, 138] width 9 height 9
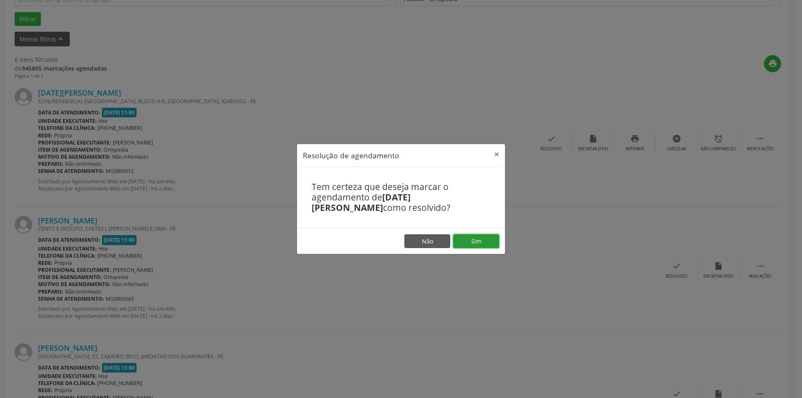
click at [479, 234] on button "Sim" at bounding box center [476, 241] width 46 height 14
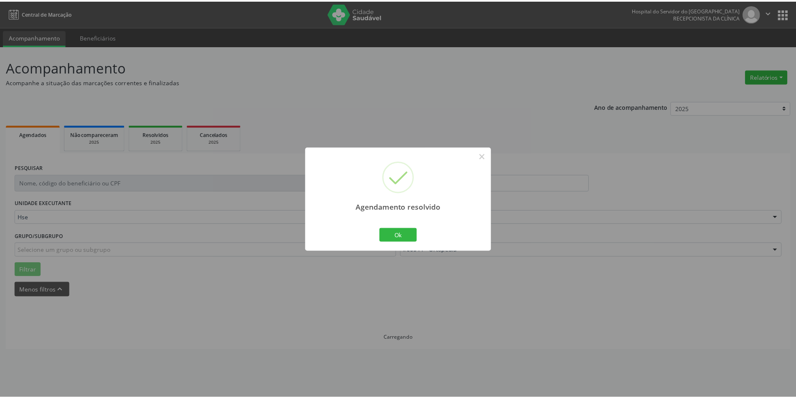
scroll to position [0, 0]
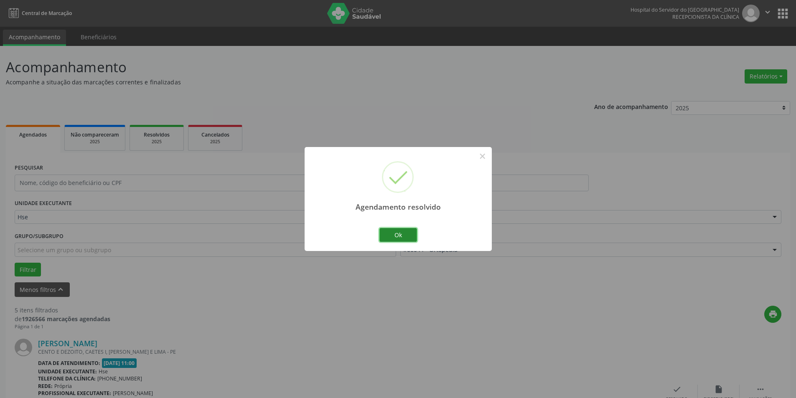
click at [398, 235] on button "Ok" at bounding box center [398, 235] width 38 height 14
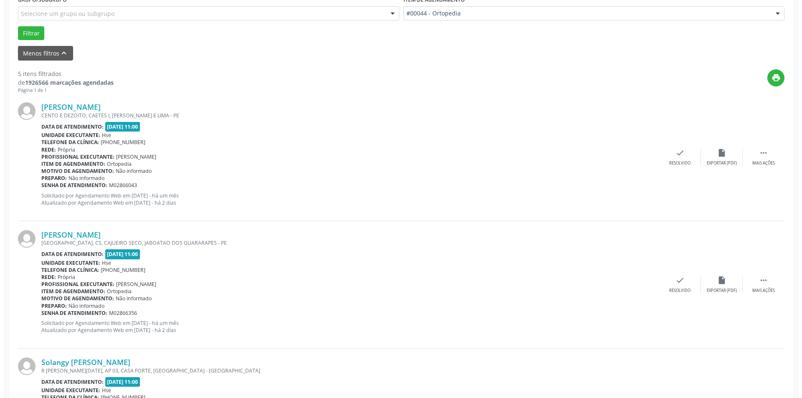
scroll to position [251, 0]
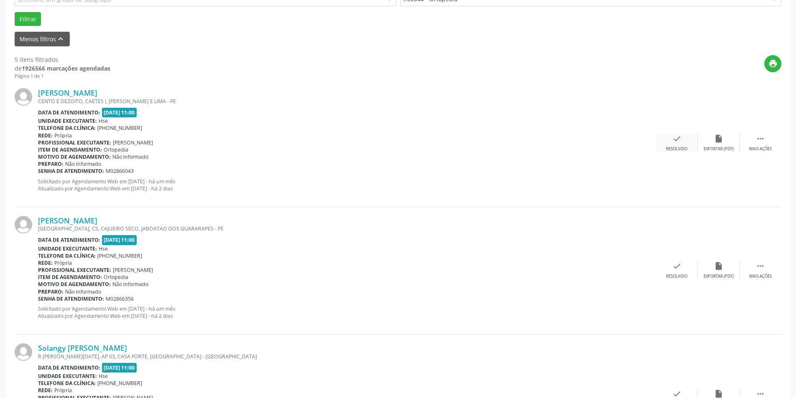
click at [679, 140] on icon "check" at bounding box center [676, 138] width 9 height 9
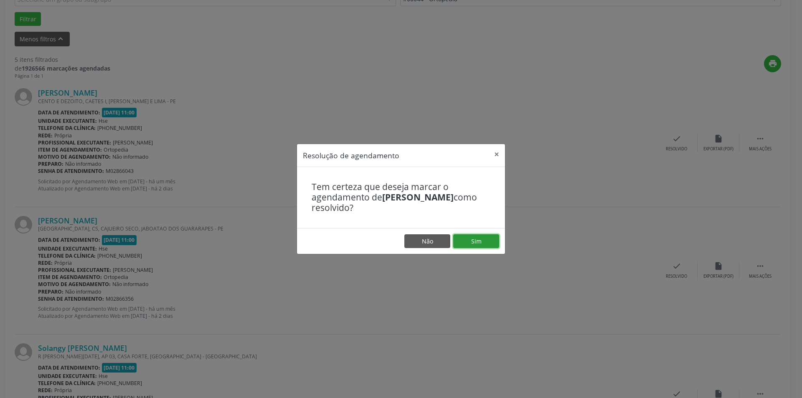
click at [476, 239] on button "Sim" at bounding box center [476, 241] width 46 height 14
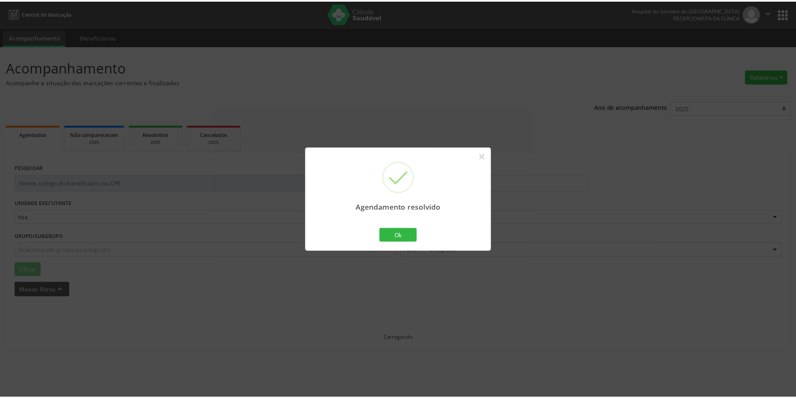
scroll to position [0, 0]
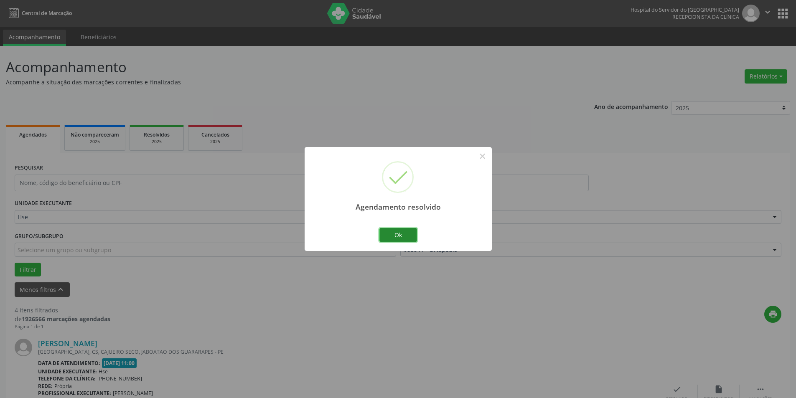
click at [402, 235] on button "Ok" at bounding box center [398, 235] width 38 height 14
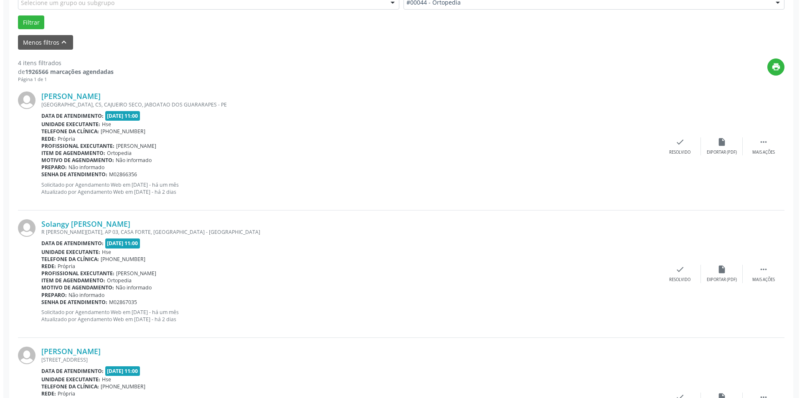
scroll to position [251, 0]
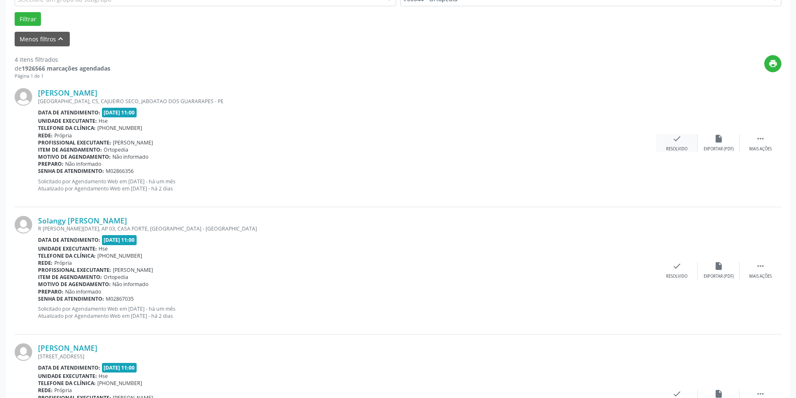
click at [674, 149] on div "Resolvido" at bounding box center [676, 149] width 21 height 6
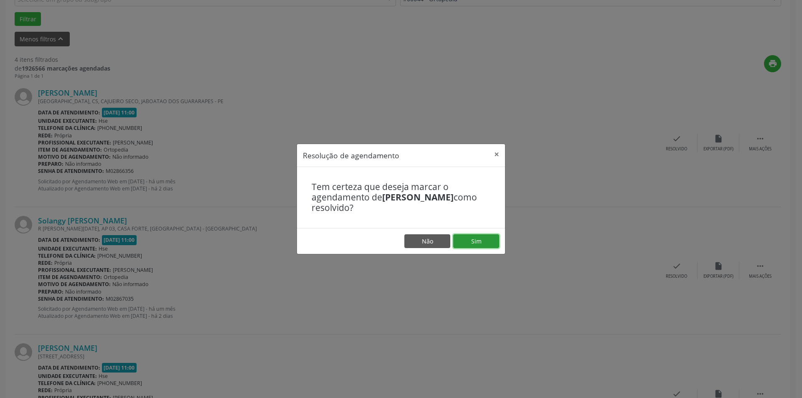
click at [484, 242] on button "Sim" at bounding box center [476, 241] width 46 height 14
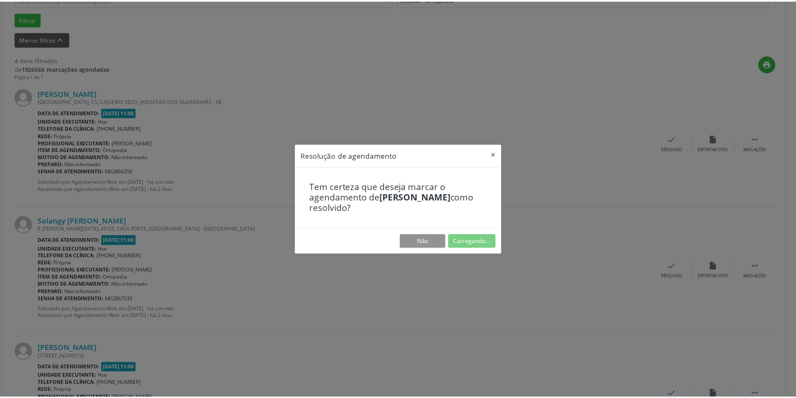
scroll to position [0, 0]
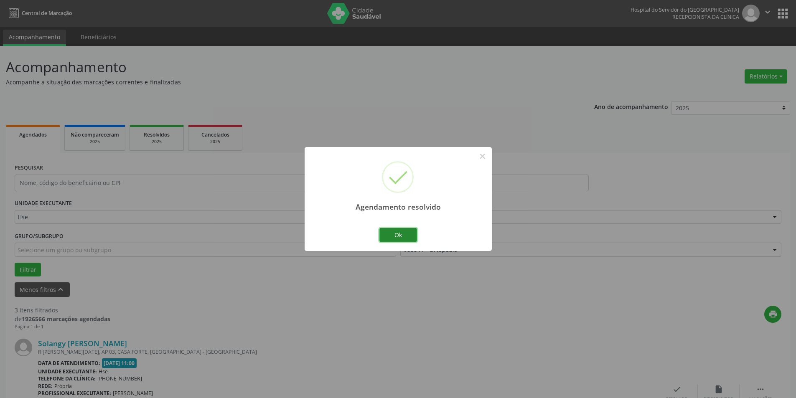
click at [400, 236] on button "Ok" at bounding box center [398, 235] width 38 height 14
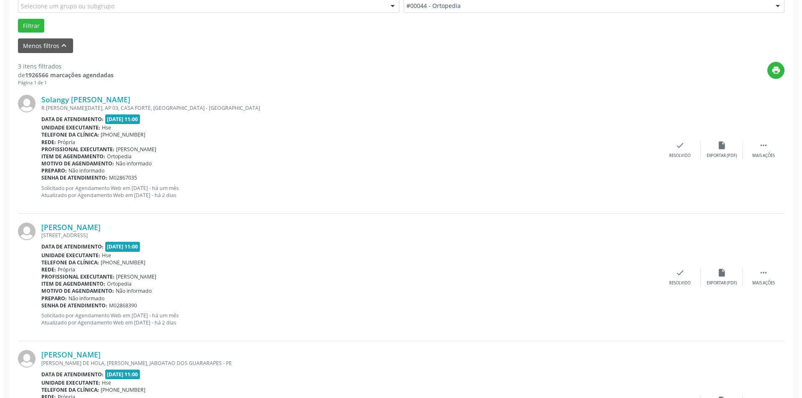
scroll to position [251, 0]
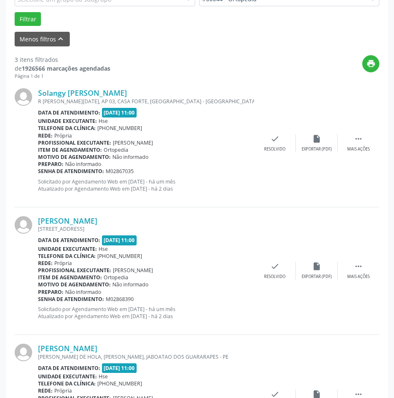
click at [247, 64] on div "print" at bounding box center [244, 67] width 269 height 25
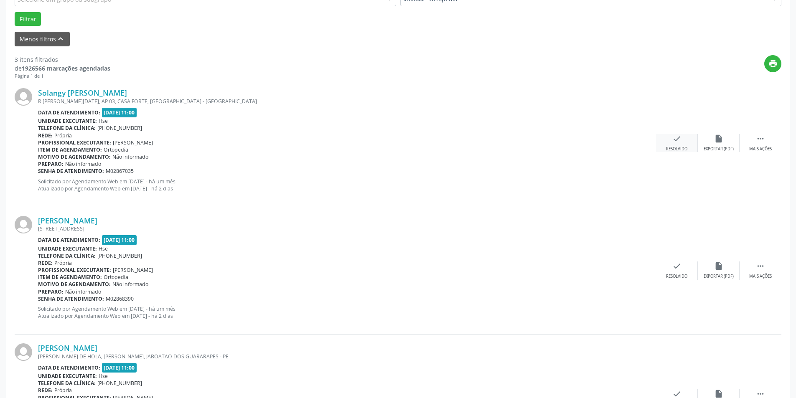
click at [674, 146] on div "Resolvido" at bounding box center [676, 149] width 21 height 6
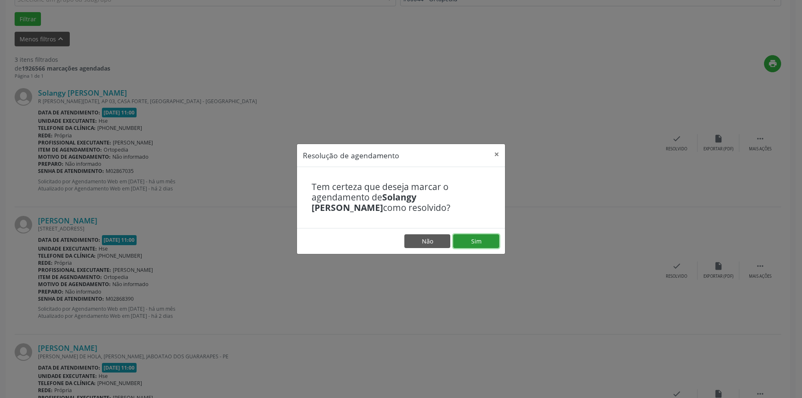
click at [472, 237] on button "Sim" at bounding box center [476, 241] width 46 height 14
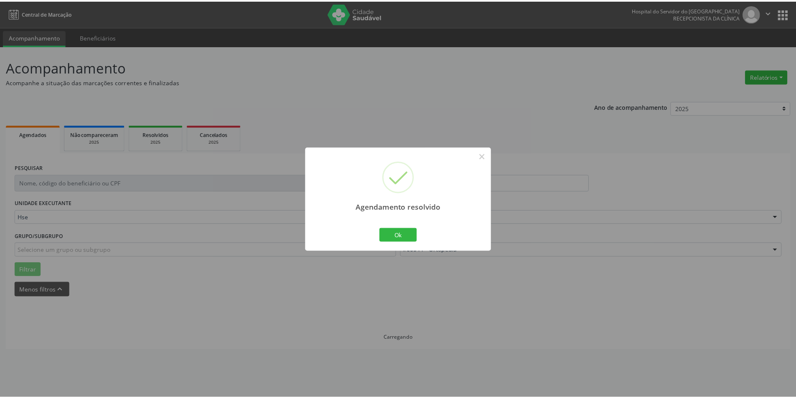
scroll to position [0, 0]
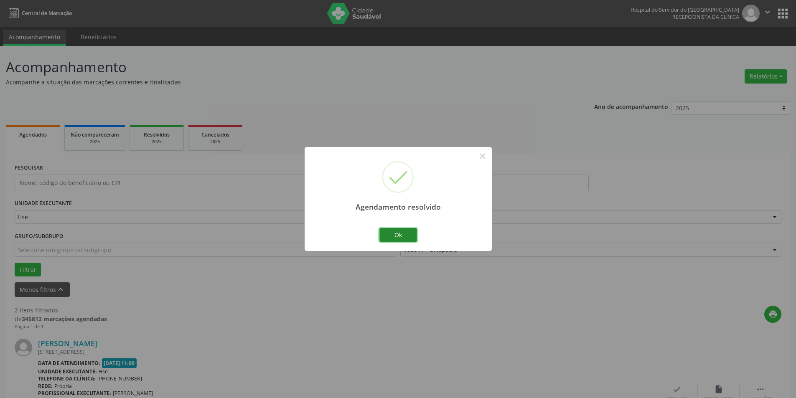
click at [401, 234] on button "Ok" at bounding box center [398, 235] width 38 height 14
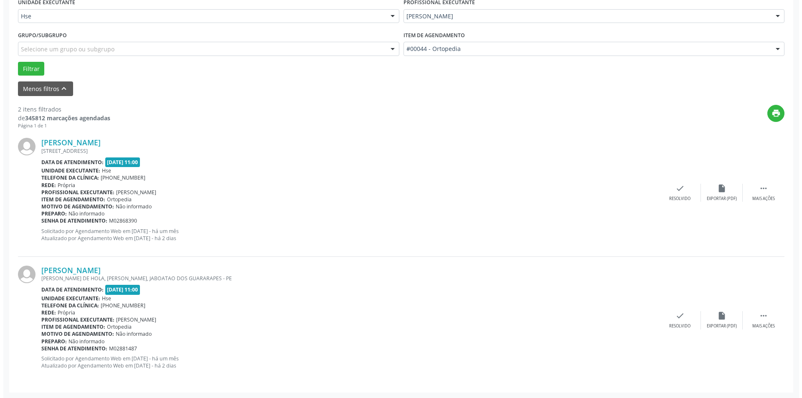
scroll to position [201, 0]
click at [671, 191] on div "check Resolvido" at bounding box center [677, 192] width 42 height 18
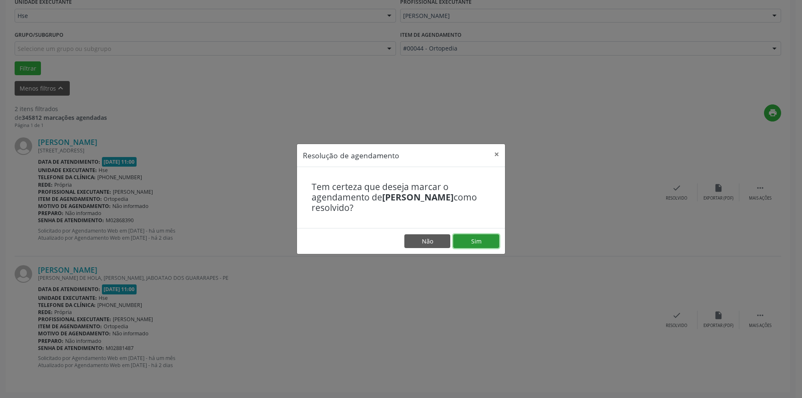
click at [477, 242] on button "Sim" at bounding box center [476, 241] width 46 height 14
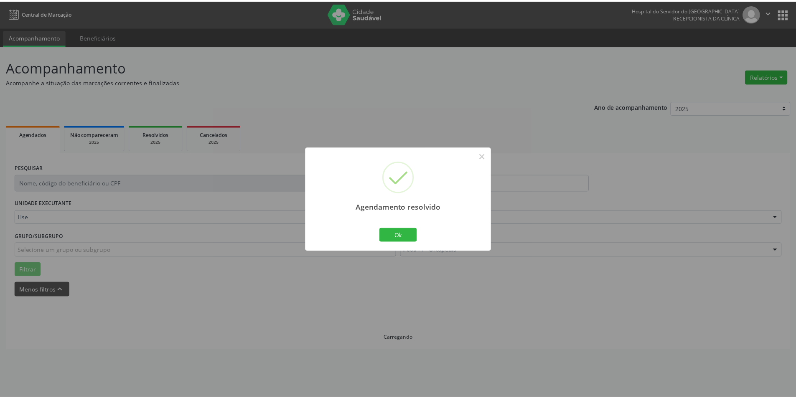
scroll to position [0, 0]
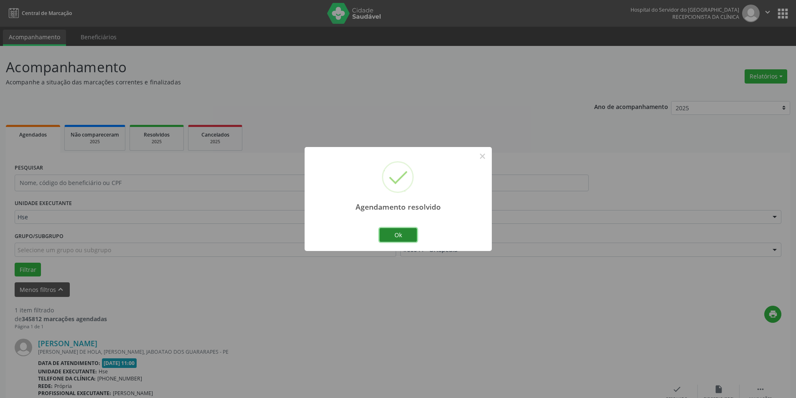
click at [392, 236] on button "Ok" at bounding box center [398, 235] width 38 height 14
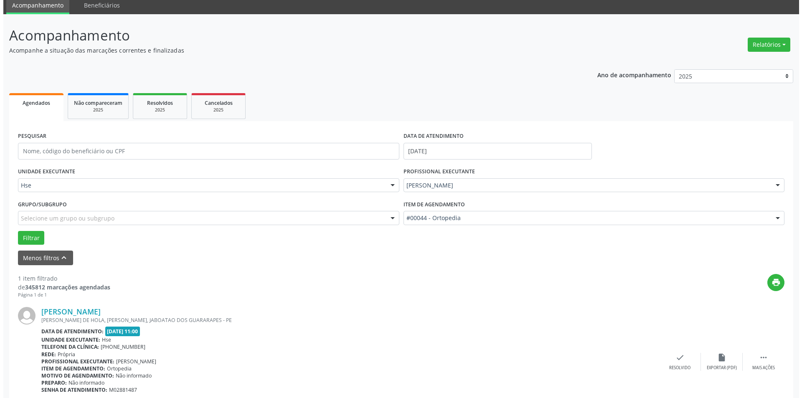
scroll to position [74, 0]
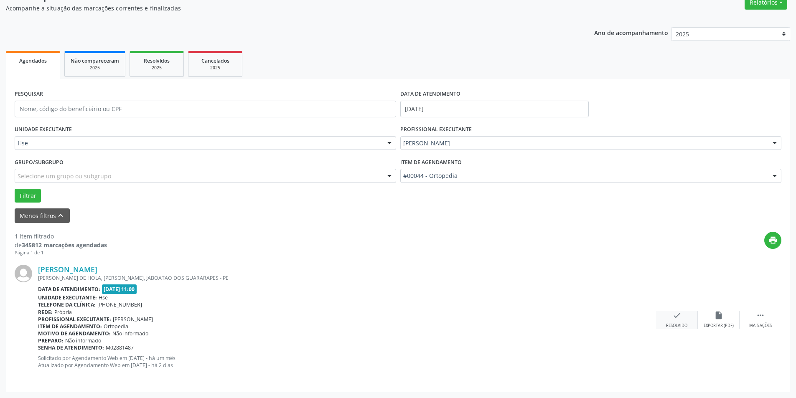
click at [681, 326] on div "Resolvido" at bounding box center [676, 326] width 21 height 6
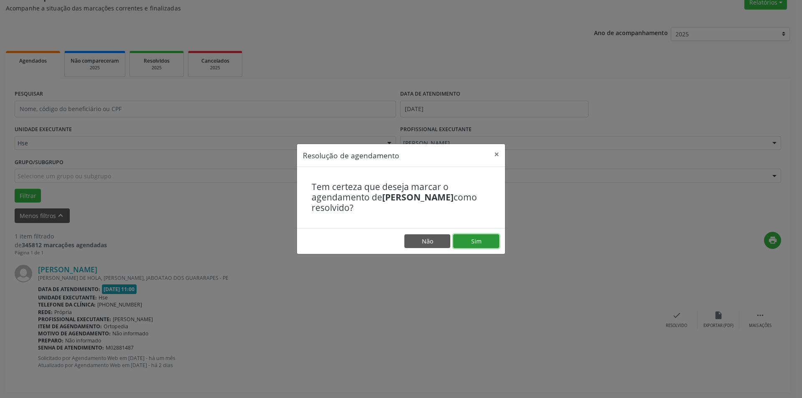
click at [480, 246] on button "Sim" at bounding box center [476, 241] width 46 height 14
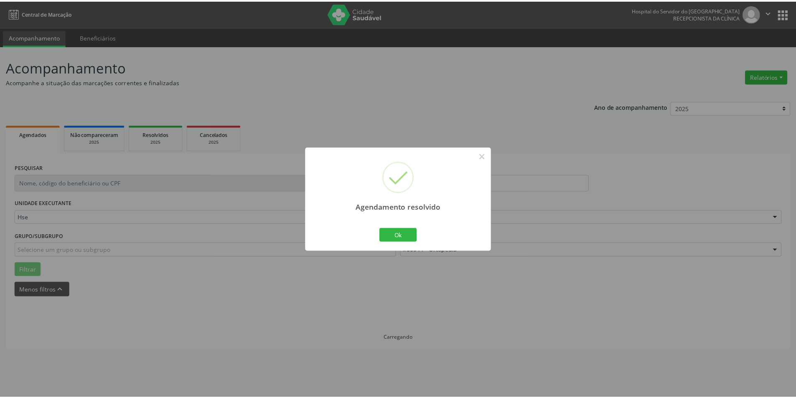
scroll to position [0, 0]
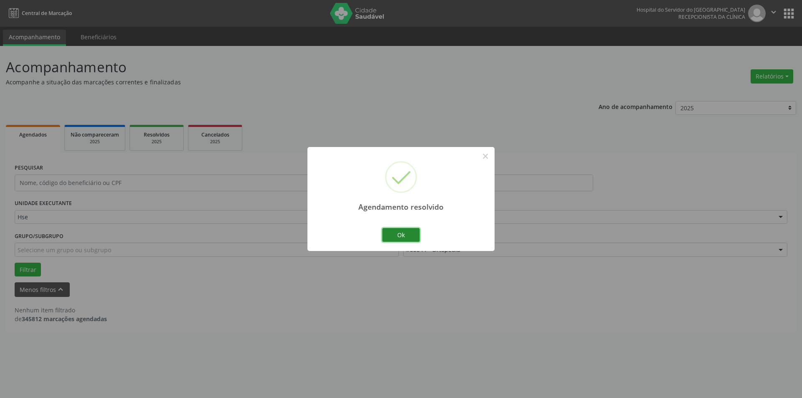
click at [401, 235] on button "Ok" at bounding box center [401, 235] width 38 height 14
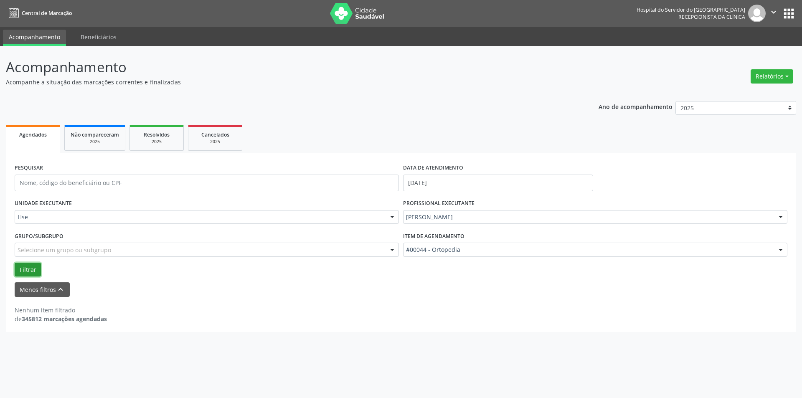
click at [29, 267] on button "Filtrar" at bounding box center [28, 270] width 26 height 14
click at [30, 289] on button "Menos filtros keyboard_arrow_up" at bounding box center [42, 290] width 55 height 15
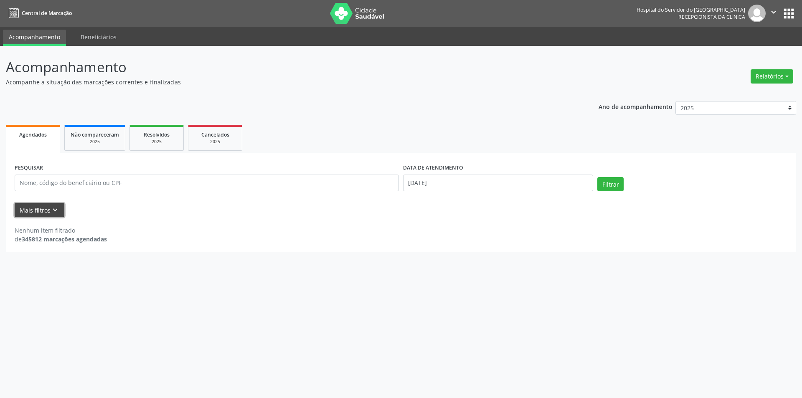
click at [48, 207] on button "Mais filtros keyboard_arrow_down" at bounding box center [40, 210] width 50 height 15
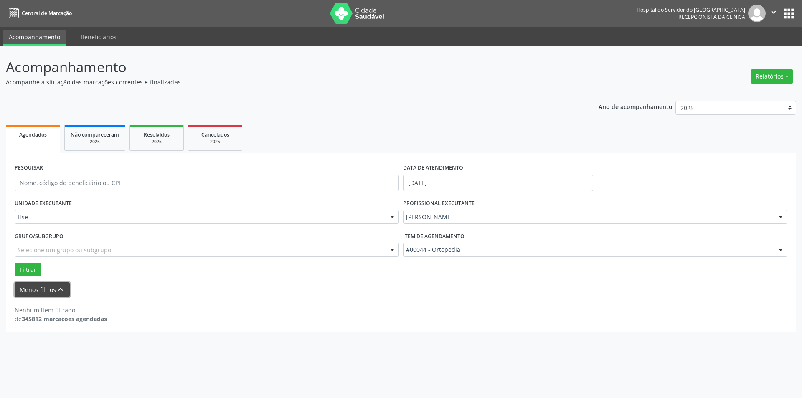
click at [48, 288] on button "Menos filtros keyboard_arrow_up" at bounding box center [42, 290] width 55 height 15
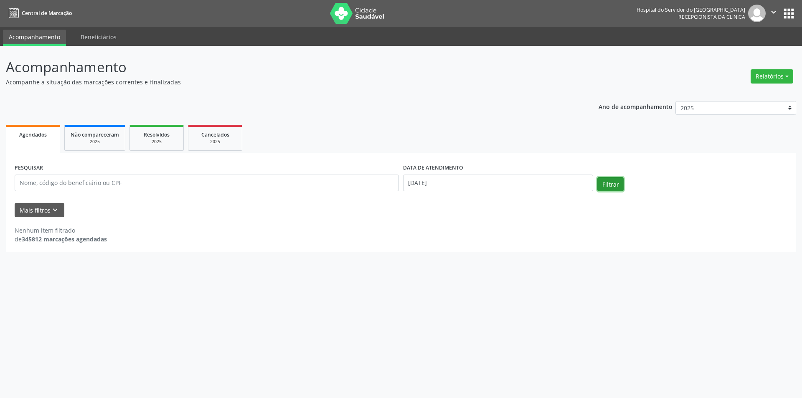
click at [613, 178] on button "Filtrar" at bounding box center [611, 184] width 26 height 14
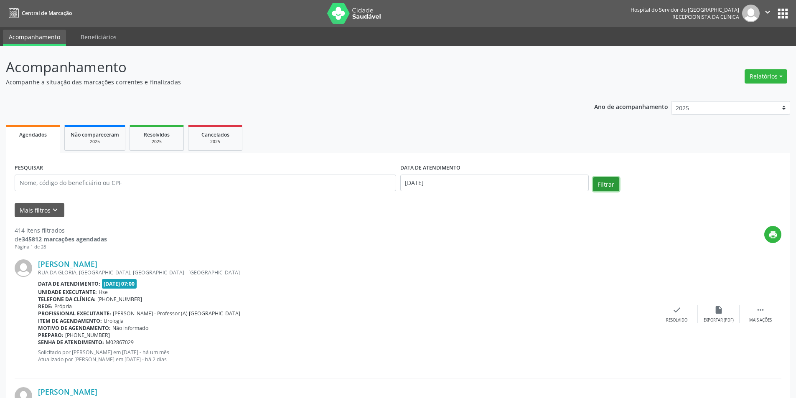
click at [608, 182] on button "Filtrar" at bounding box center [606, 184] width 26 height 14
click at [771, 79] on button "Relatórios" at bounding box center [766, 76] width 43 height 14
click at [731, 92] on link "Agendamentos" at bounding box center [743, 95] width 90 height 12
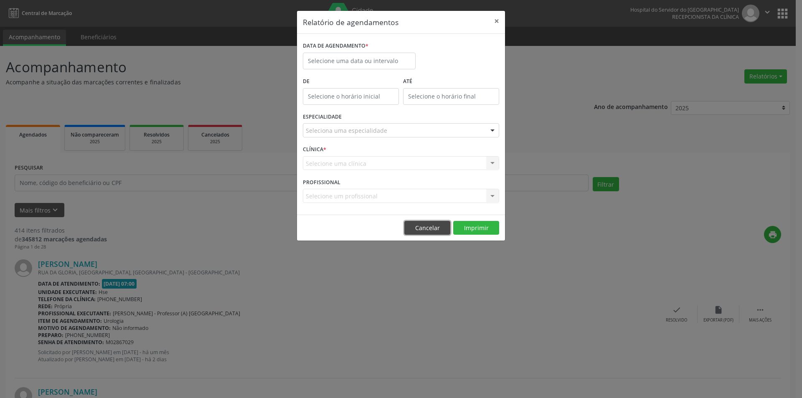
click at [430, 224] on button "Cancelar" at bounding box center [428, 228] width 46 height 14
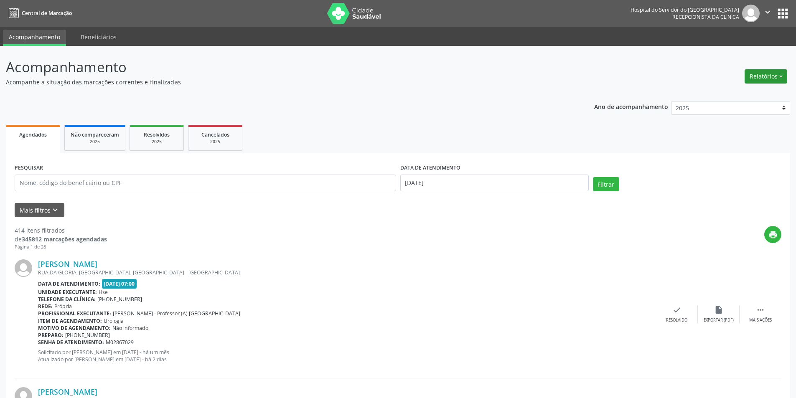
click at [779, 78] on button "Relatórios" at bounding box center [766, 76] width 43 height 14
click at [725, 107] on link "Procedimentos realizados" at bounding box center [743, 106] width 90 height 12
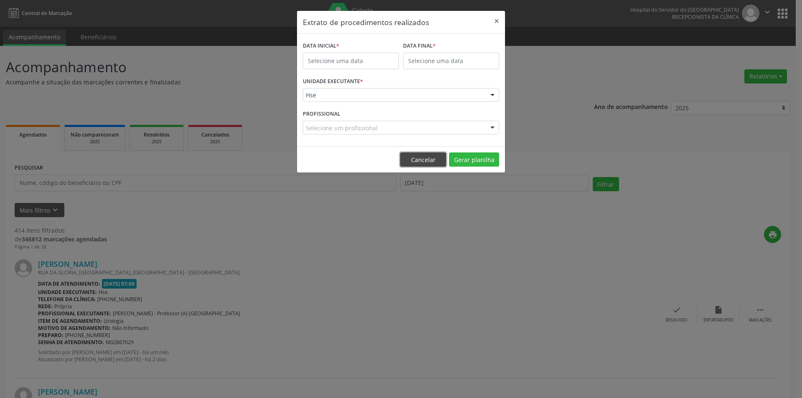
click at [429, 158] on button "Cancelar" at bounding box center [423, 160] width 46 height 14
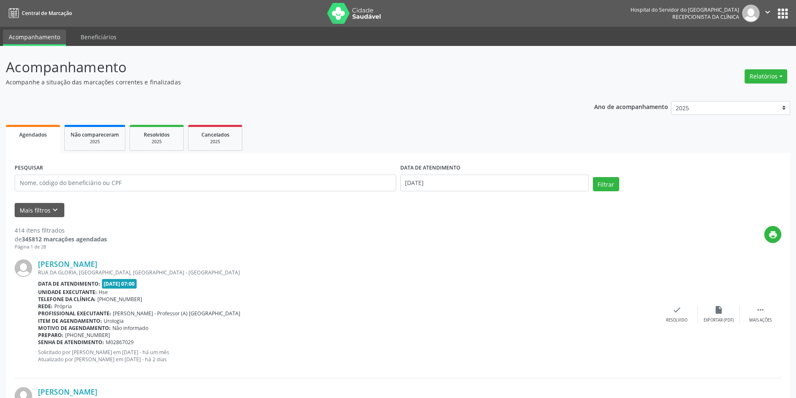
click at [46, 39] on link "Acompanhamento" at bounding box center [34, 38] width 63 height 16
click at [55, 12] on span "Central de Marcação" at bounding box center [47, 13] width 50 height 7
